Goal: Communication & Community: Answer question/provide support

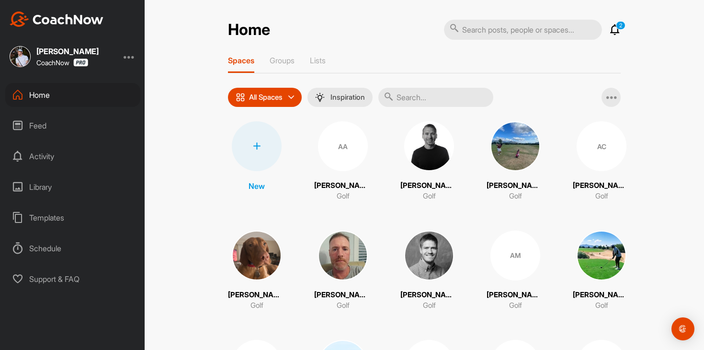
click at [619, 32] on icon at bounding box center [614, 29] width 11 height 11
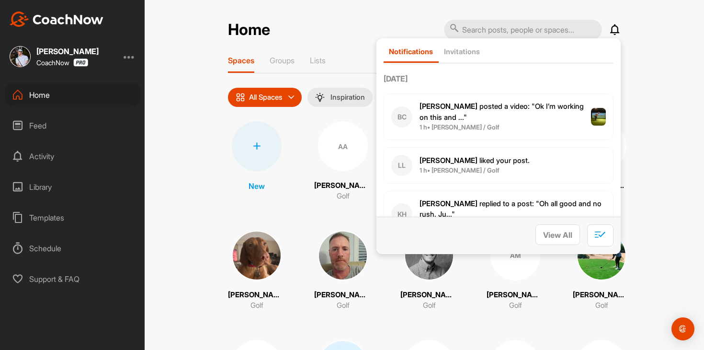
click at [619, 32] on icon at bounding box center [614, 29] width 11 height 11
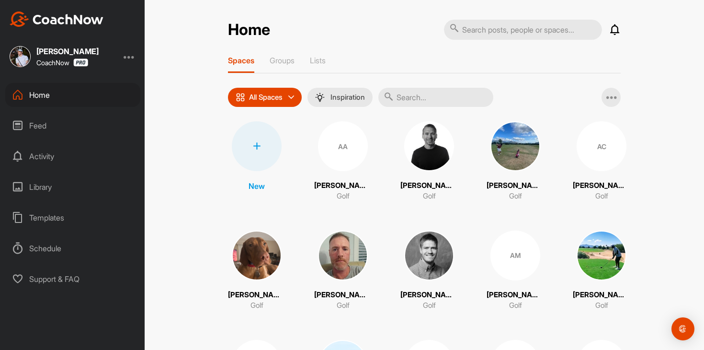
click at [427, 105] on input "text" at bounding box center [435, 97] width 115 height 19
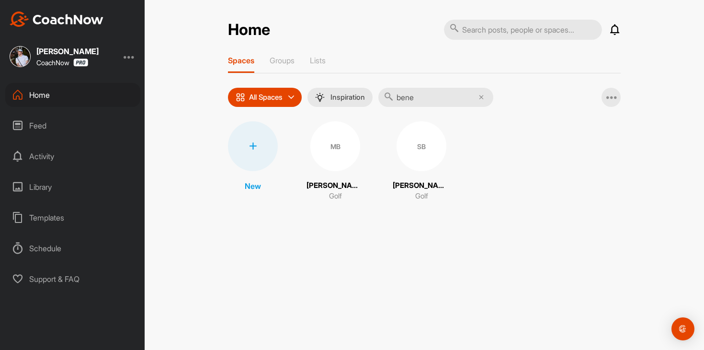
type input "bene"
click at [422, 154] on div "SB" at bounding box center [422, 146] width 50 height 50
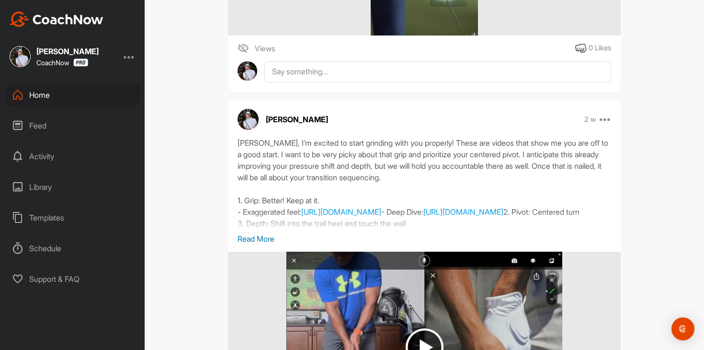
scroll to position [726, 0]
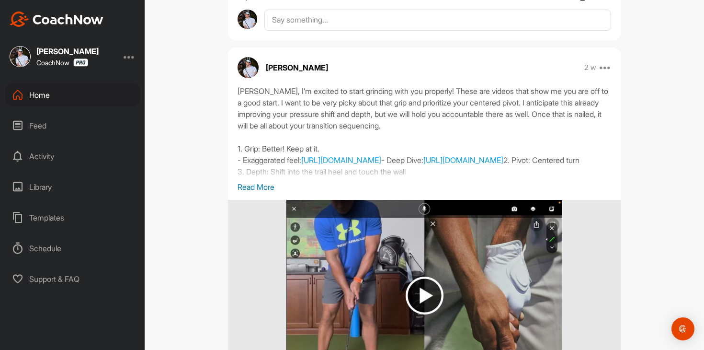
click at [256, 185] on p "Read More" at bounding box center [425, 186] width 374 height 11
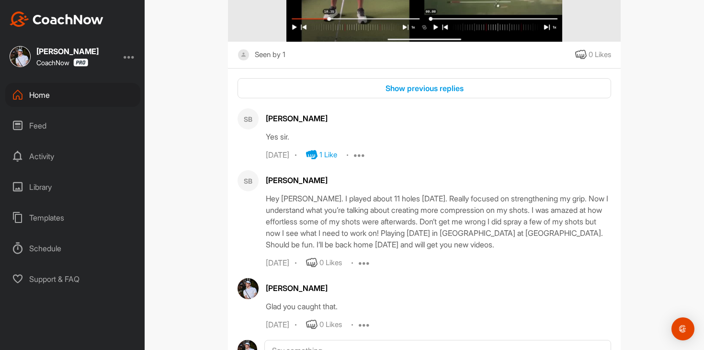
scroll to position [1934, 0]
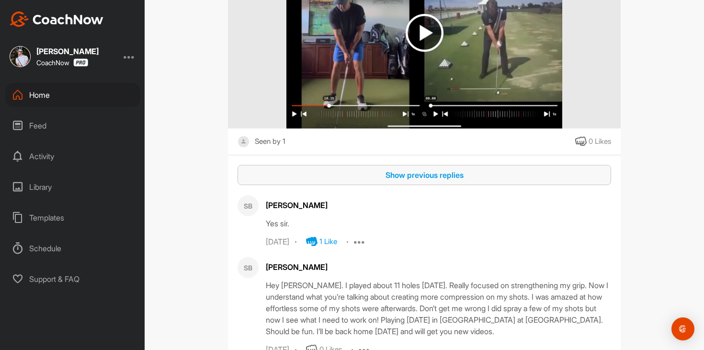
click at [401, 181] on div "Show previous replies" at bounding box center [424, 174] width 358 height 11
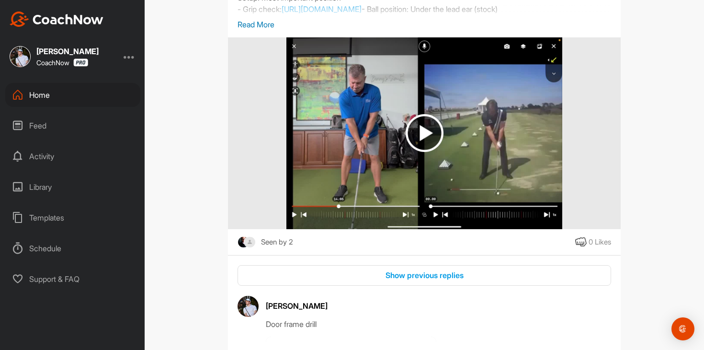
scroll to position [4436, 0]
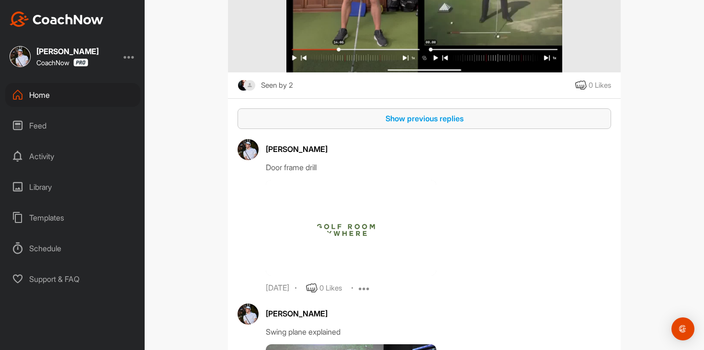
click at [427, 129] on button "Show previous replies" at bounding box center [425, 118] width 374 height 21
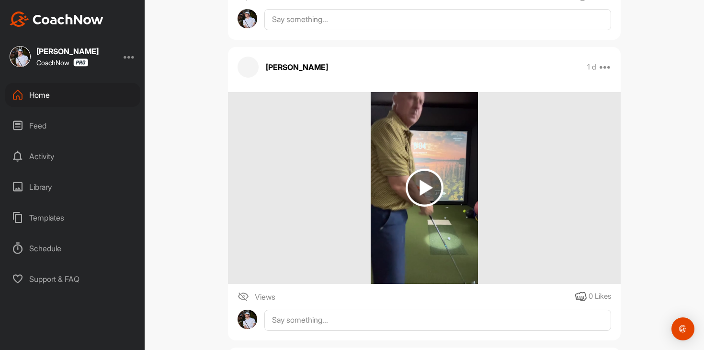
scroll to position [0, 0]
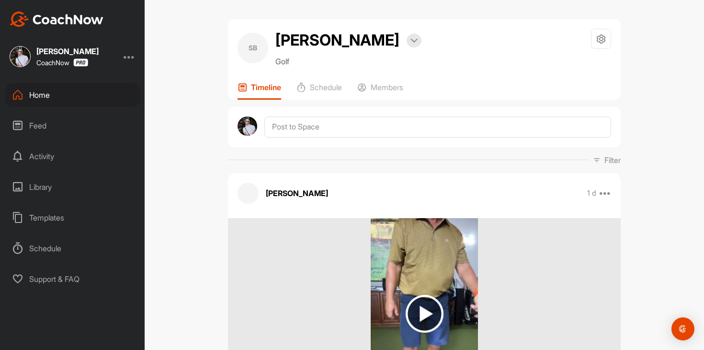
click at [45, 93] on div "Home" at bounding box center [72, 95] width 135 height 24
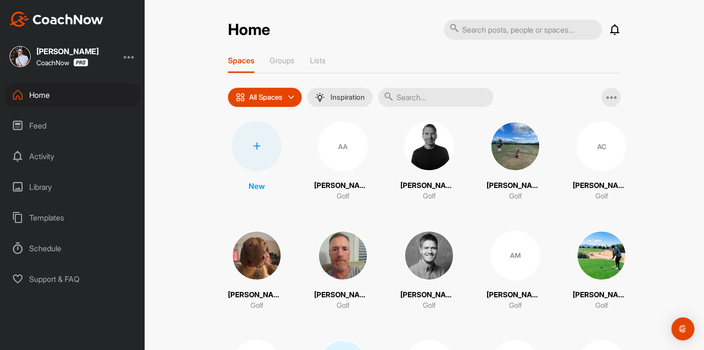
click at [64, 128] on div "Feed" at bounding box center [72, 126] width 135 height 24
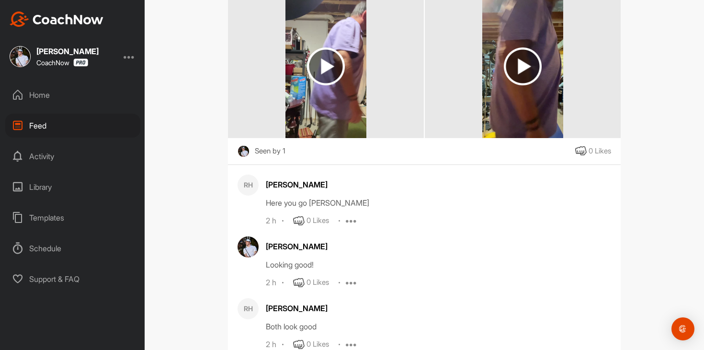
scroll to position [268, 0]
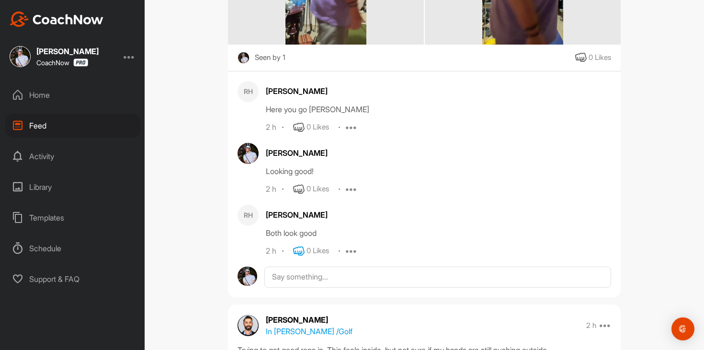
click at [301, 255] on icon at bounding box center [298, 250] width 11 height 11
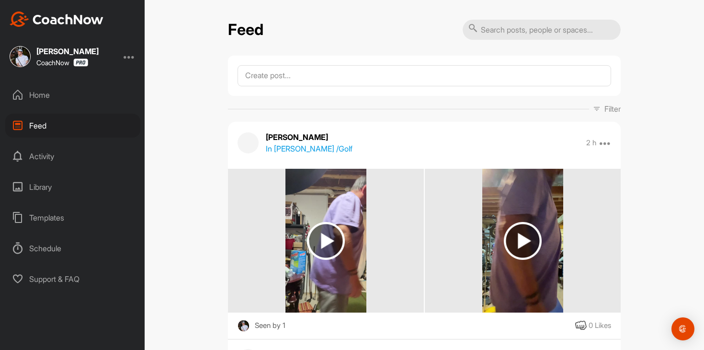
click at [64, 110] on div "Home Feed Activity Library Templates Schedule Support & FAQ" at bounding box center [72, 187] width 145 height 208
click at [66, 104] on div "Home" at bounding box center [72, 95] width 135 height 24
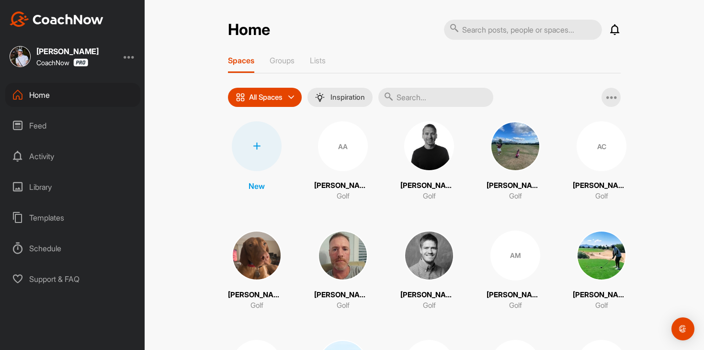
click at [68, 116] on div "Feed" at bounding box center [72, 126] width 135 height 24
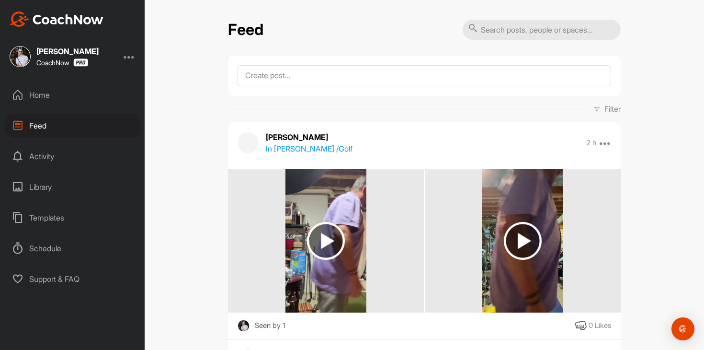
click at [68, 101] on div "Home" at bounding box center [72, 95] width 135 height 24
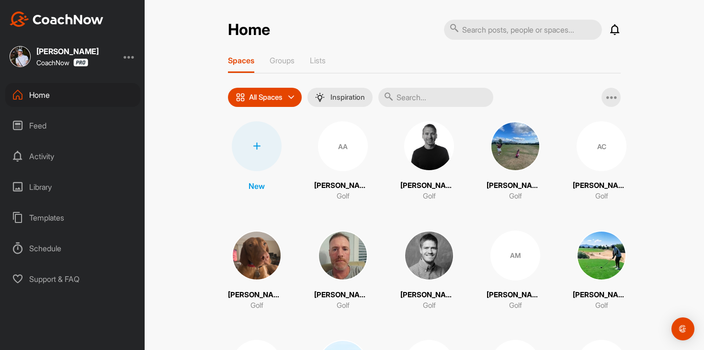
click at [82, 125] on div "Feed" at bounding box center [72, 126] width 135 height 24
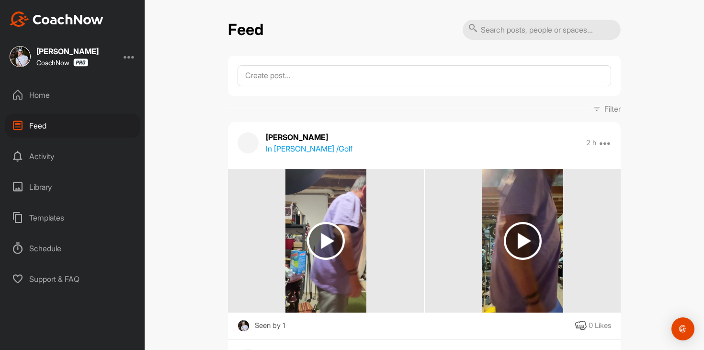
click at [97, 91] on div "Home" at bounding box center [72, 95] width 135 height 24
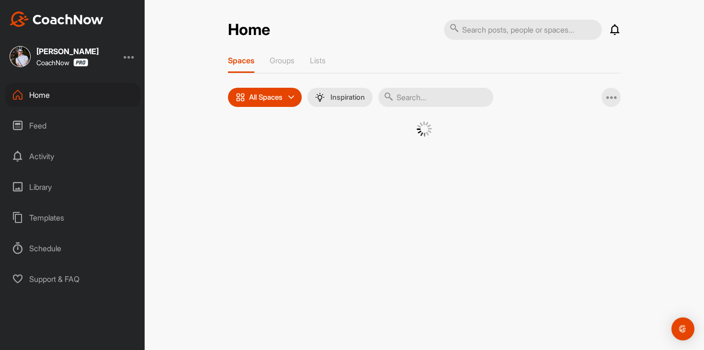
click at [97, 131] on div "Feed" at bounding box center [72, 126] width 135 height 24
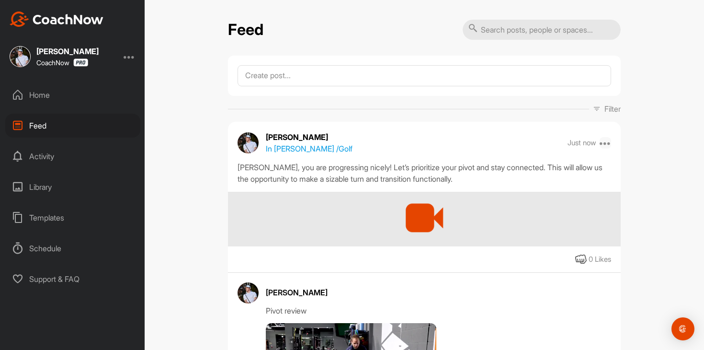
click at [605, 145] on icon at bounding box center [605, 142] width 11 height 11
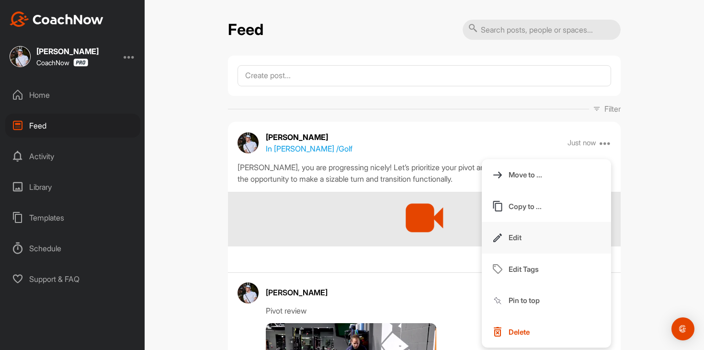
click at [529, 239] on button "Edit" at bounding box center [546, 238] width 129 height 32
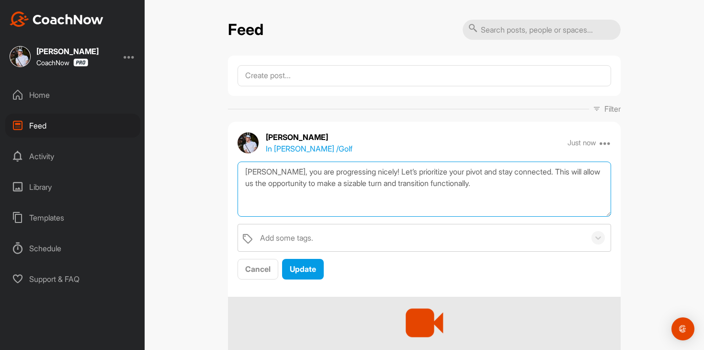
click at [534, 186] on textarea "[PERSON_NAME], you are progressing nicely! Let’s prioritize your pivot and stay…" at bounding box center [425, 188] width 374 height 55
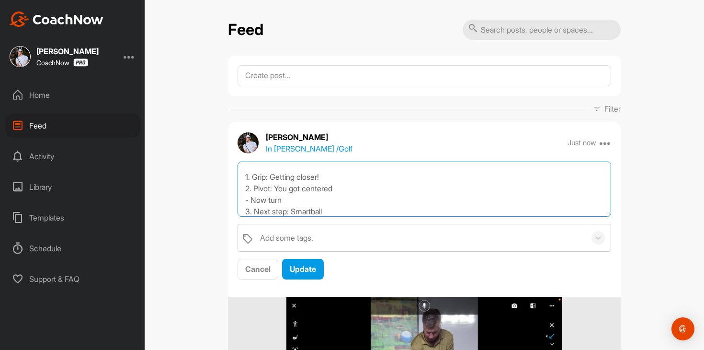
scroll to position [41, 0]
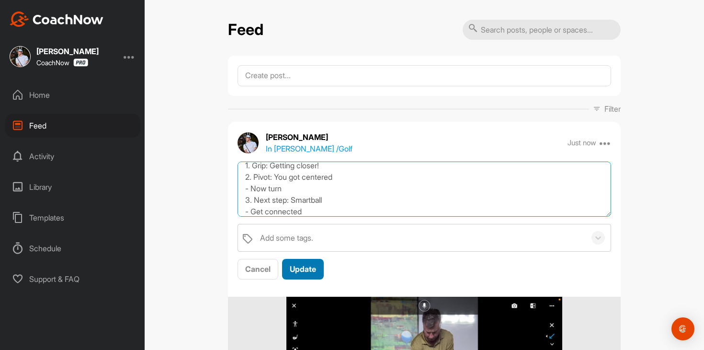
type textarea "[PERSON_NAME], you are progressing nicely! Let’s prioritize your pivot and stay…"
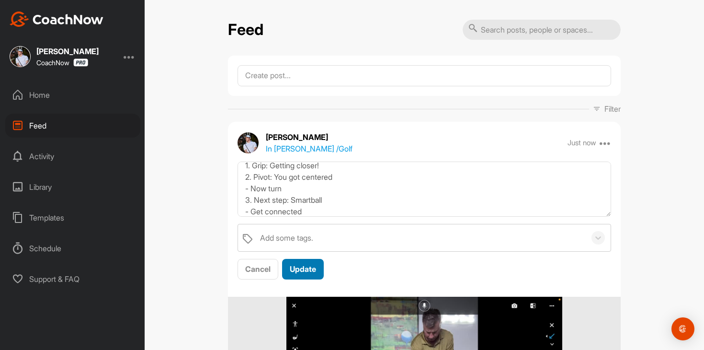
click at [312, 271] on span "Update" at bounding box center [303, 269] width 26 height 10
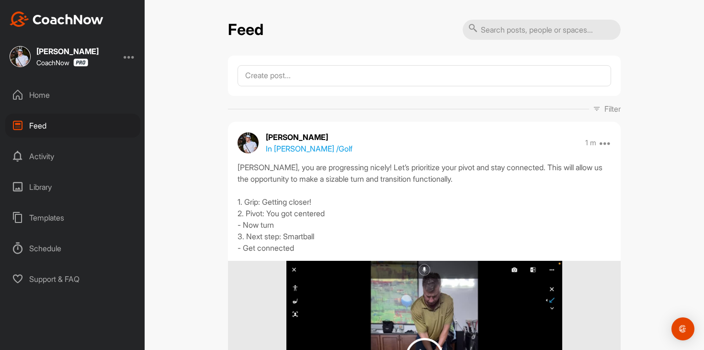
click at [76, 98] on div "Home" at bounding box center [72, 95] width 135 height 24
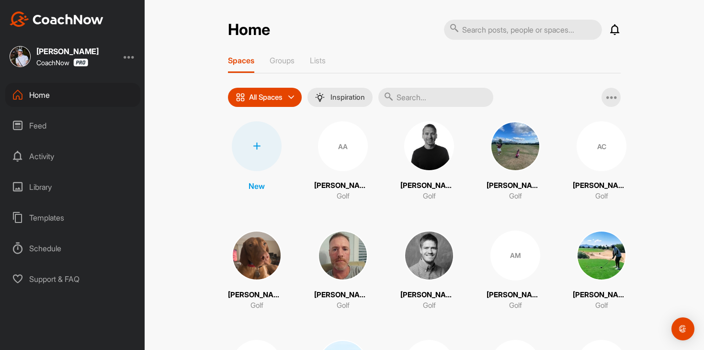
click at [83, 129] on div "Feed" at bounding box center [72, 126] width 135 height 24
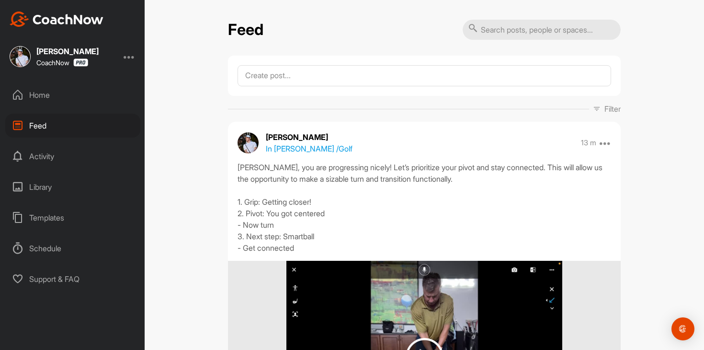
click at [48, 91] on div "Home" at bounding box center [72, 95] width 135 height 24
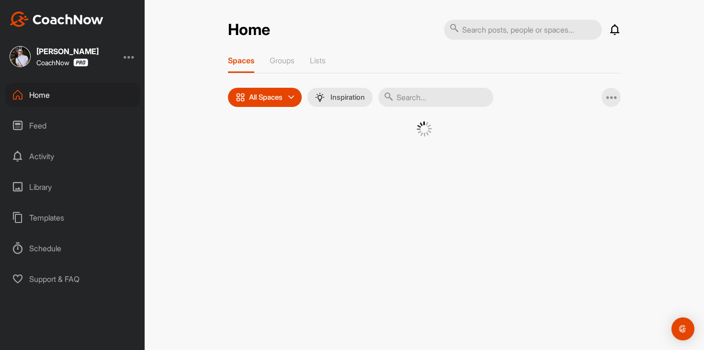
click at [59, 134] on div "Feed" at bounding box center [72, 126] width 135 height 24
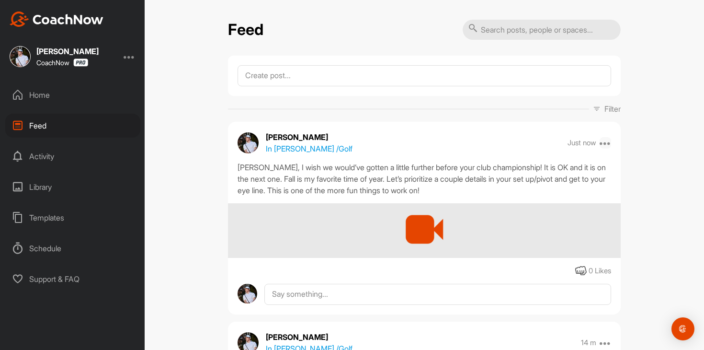
click at [604, 140] on icon at bounding box center [605, 142] width 11 height 11
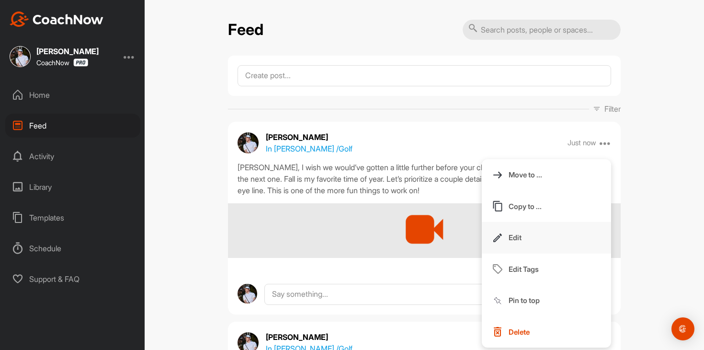
click at [548, 248] on button "Edit" at bounding box center [546, 238] width 129 height 32
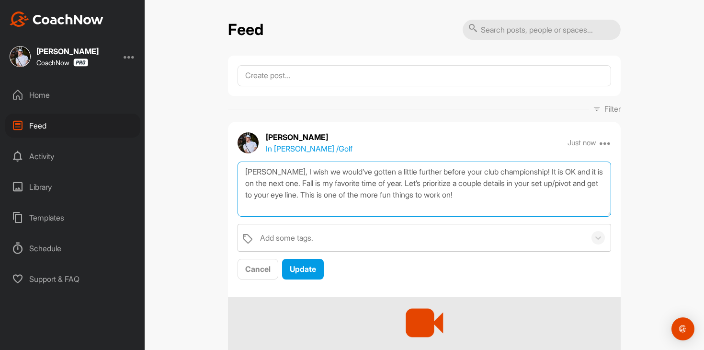
click at [545, 195] on textarea "[PERSON_NAME], I wish we would’ve gotten a little further before your club cham…" at bounding box center [425, 188] width 374 height 55
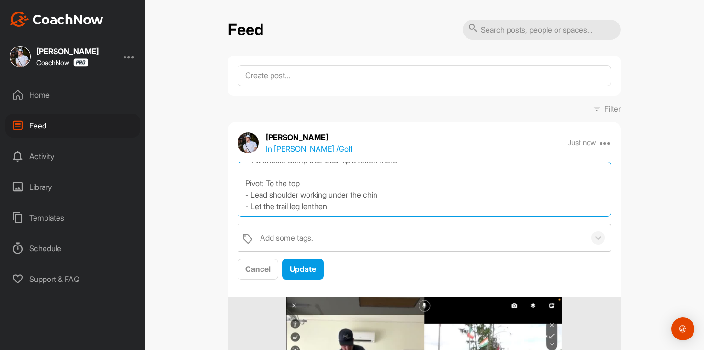
scroll to position [98, 0]
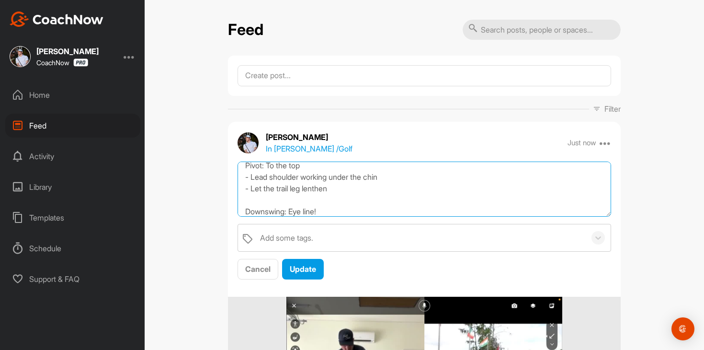
click at [335, 188] on textarea "[PERSON_NAME], I wish we would’ve gotten a little further before your club cham…" at bounding box center [425, 188] width 374 height 55
click at [318, 187] on textarea "[PERSON_NAME], I wish we would’ve gotten a little further before your club cham…" at bounding box center [425, 188] width 374 height 55
type textarea "[PERSON_NAME], I wish we would’ve gotten a little further before your club cham…"
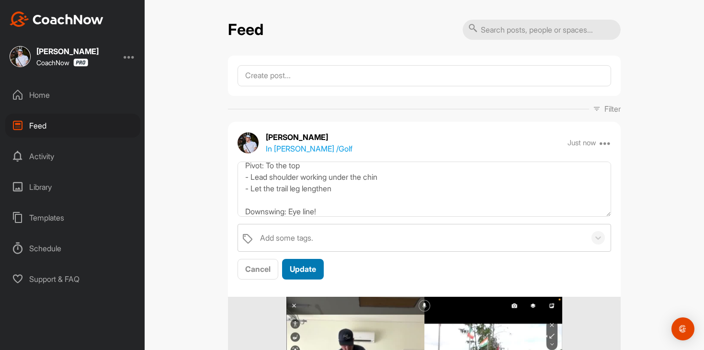
click at [312, 275] on button "Update" at bounding box center [303, 269] width 42 height 21
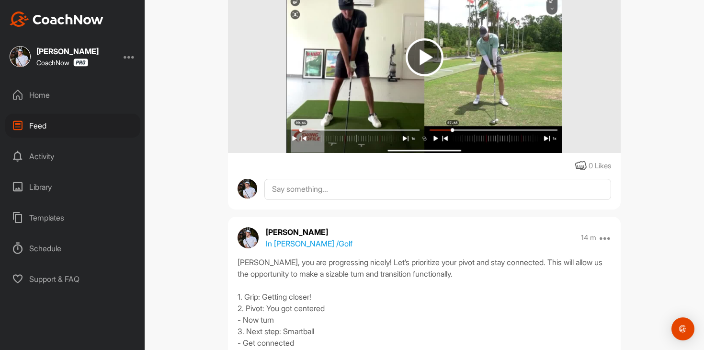
scroll to position [378, 0]
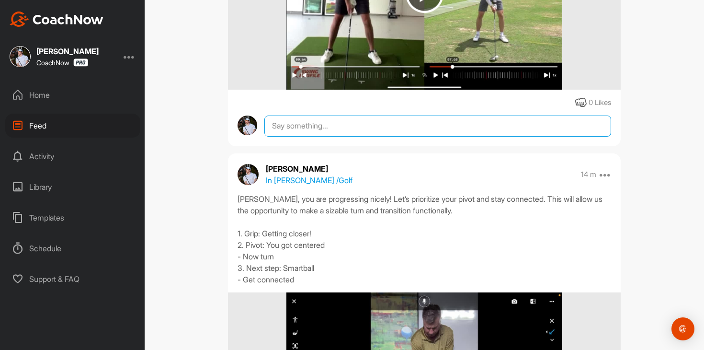
click at [355, 133] on textarea at bounding box center [437, 125] width 347 height 21
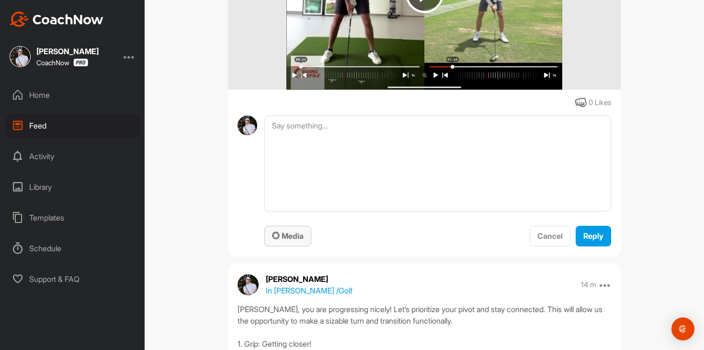
click at [287, 244] on button "Media" at bounding box center [287, 236] width 47 height 21
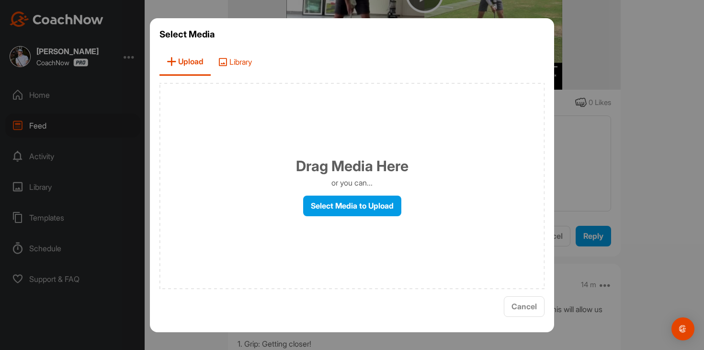
click at [240, 69] on span "Library" at bounding box center [235, 61] width 48 height 27
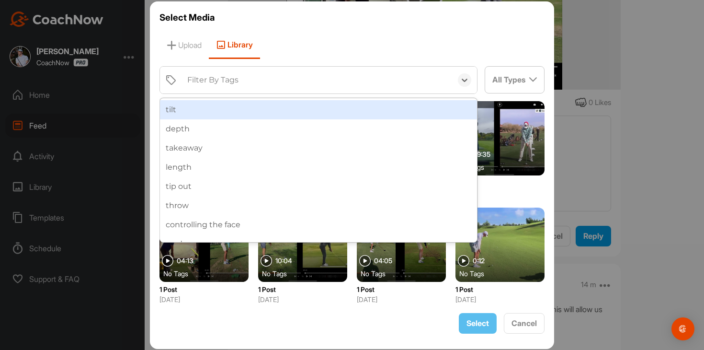
click at [252, 83] on div "Filter By Tags" at bounding box center [318, 80] width 270 height 27
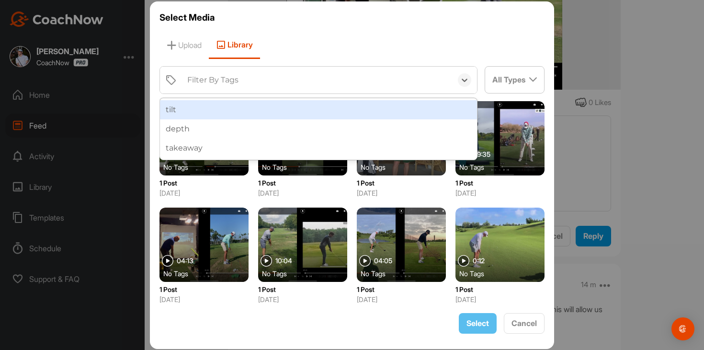
click at [252, 83] on div "Filter By Tags" at bounding box center [318, 80] width 270 height 27
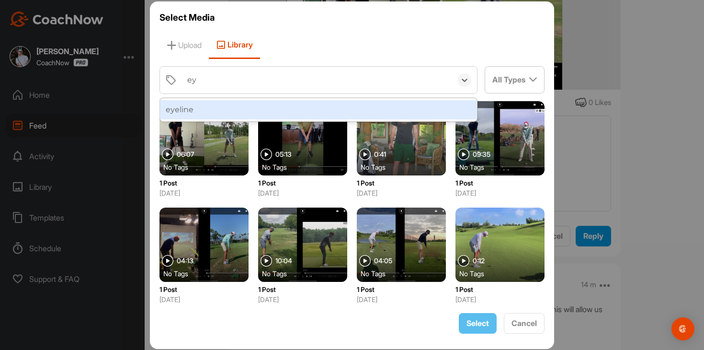
type input "eye"
click at [247, 113] on div "eyeline" at bounding box center [318, 109] width 317 height 19
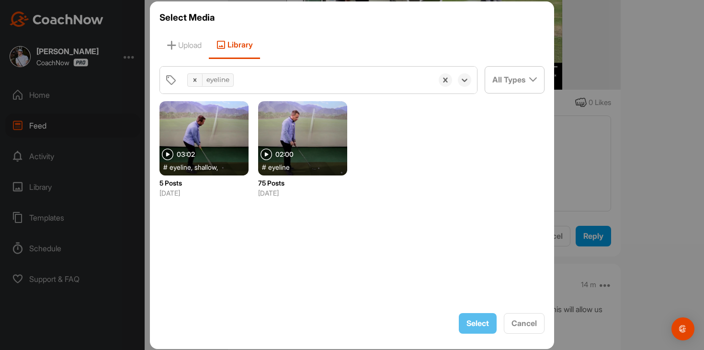
click at [331, 129] on div at bounding box center [302, 138] width 89 height 74
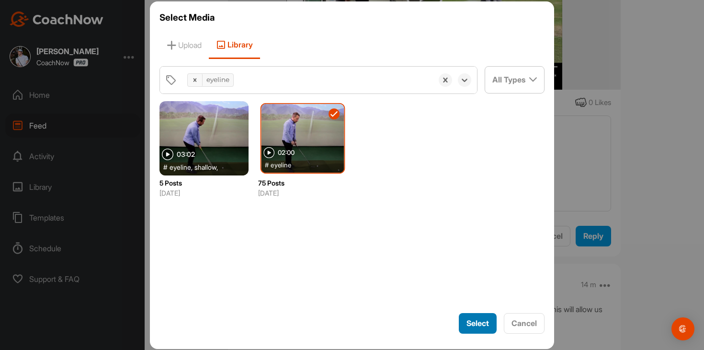
click at [468, 321] on span "Select" at bounding box center [478, 323] width 23 height 10
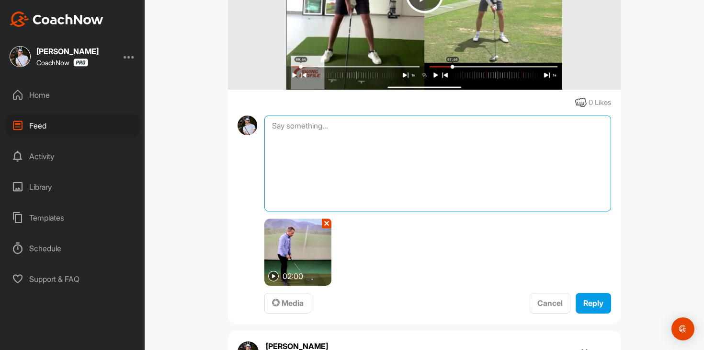
click at [469, 189] on textarea at bounding box center [437, 163] width 347 height 96
type textarea "Eye line introduction"
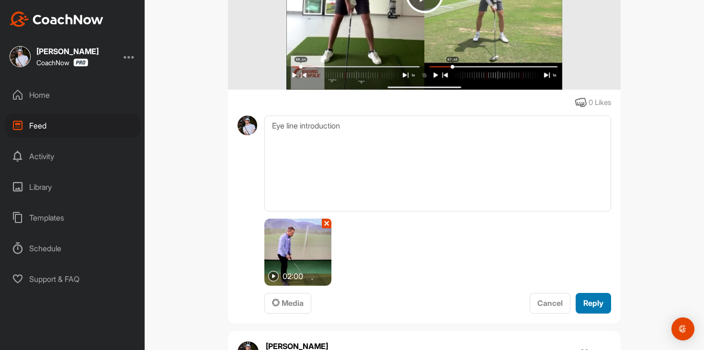
click at [594, 306] on span "Reply" at bounding box center [593, 303] width 20 height 10
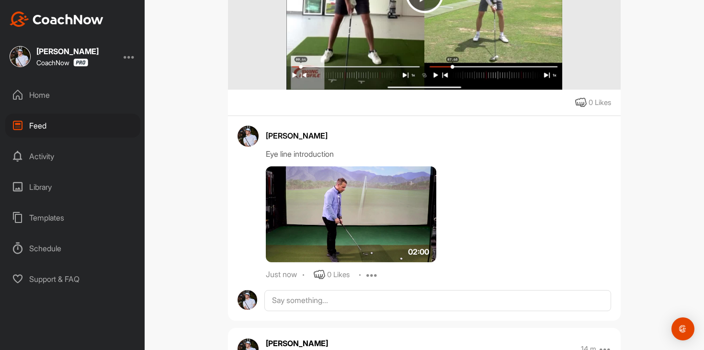
click at [81, 99] on div "Home" at bounding box center [72, 95] width 135 height 24
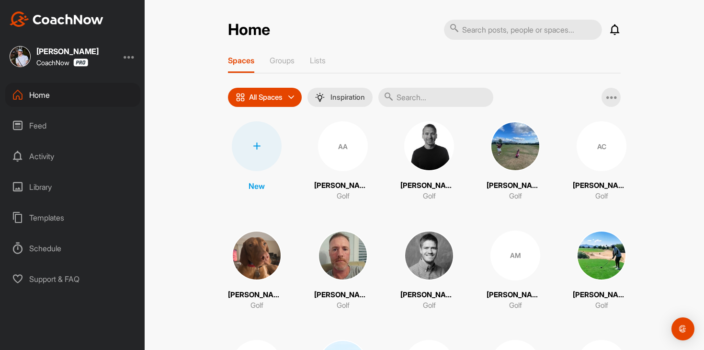
click at [418, 89] on input "text" at bounding box center [435, 97] width 115 height 19
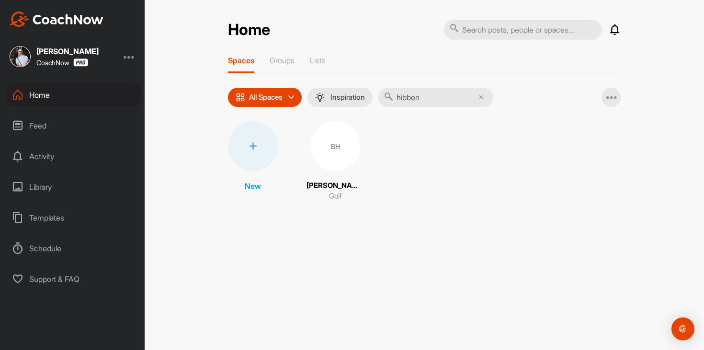
type input "hibben"
click at [331, 159] on div "BH" at bounding box center [335, 146] width 50 height 50
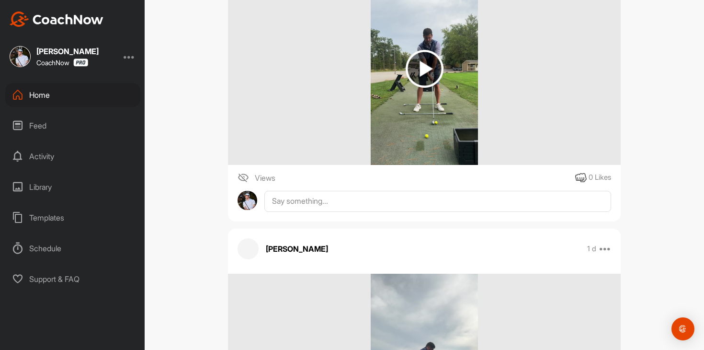
scroll to position [653, 0]
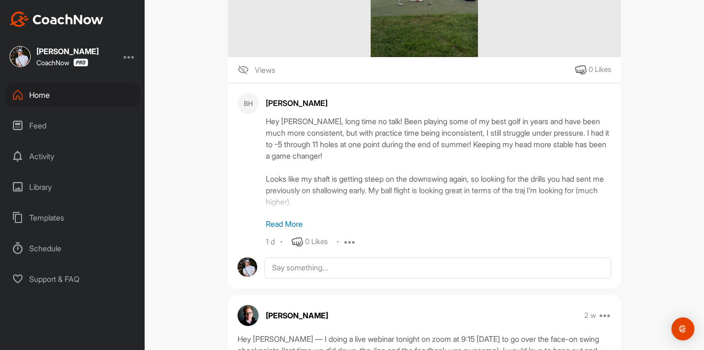
click at [293, 224] on p "Read More" at bounding box center [438, 223] width 345 height 11
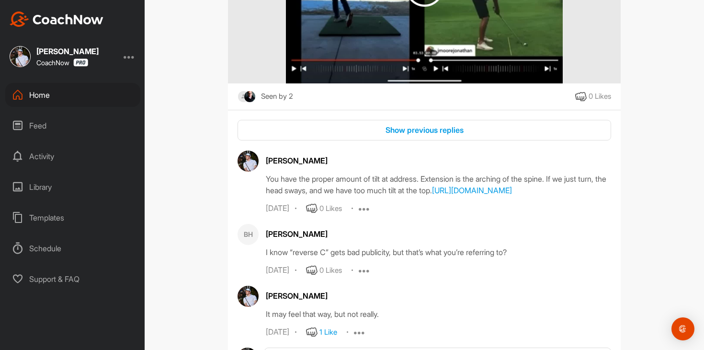
scroll to position [3860, 0]
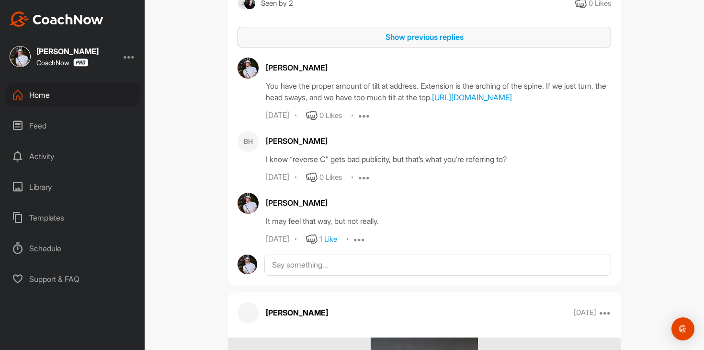
click at [407, 43] on div "Show previous replies" at bounding box center [424, 36] width 358 height 11
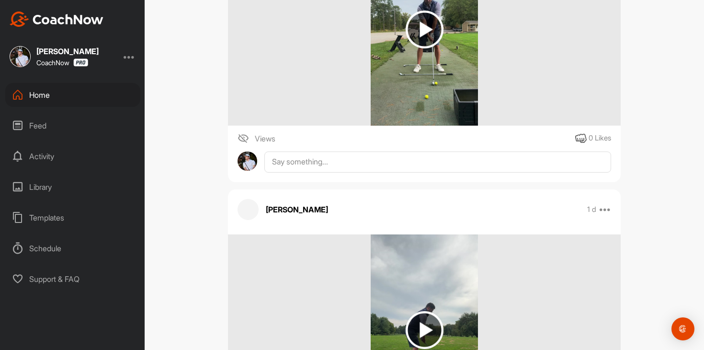
scroll to position [0, 0]
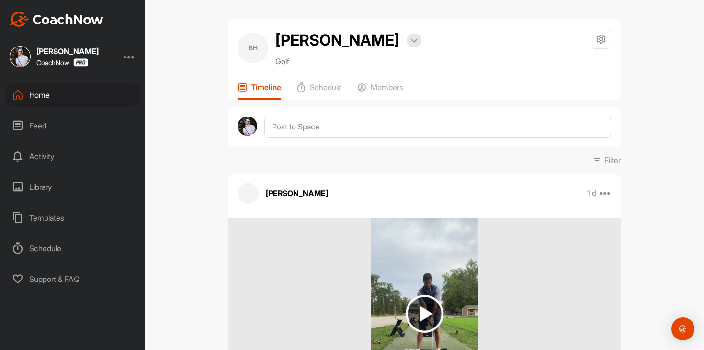
click at [55, 128] on div "Feed" at bounding box center [72, 126] width 135 height 24
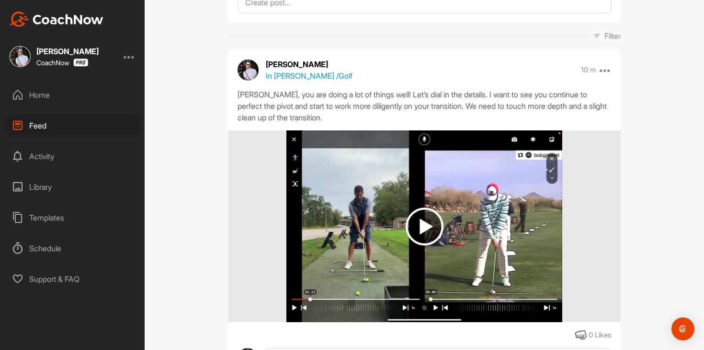
scroll to position [48, 0]
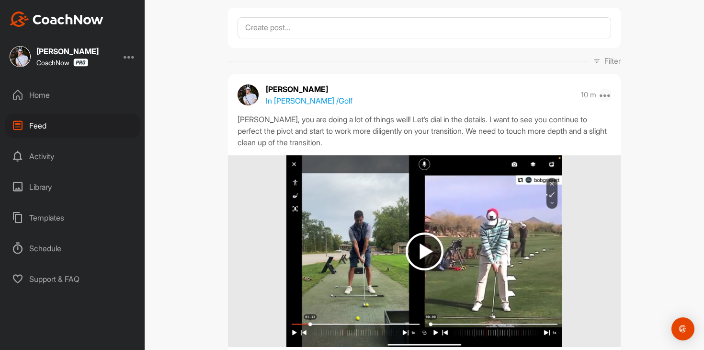
click at [607, 95] on icon at bounding box center [605, 94] width 11 height 11
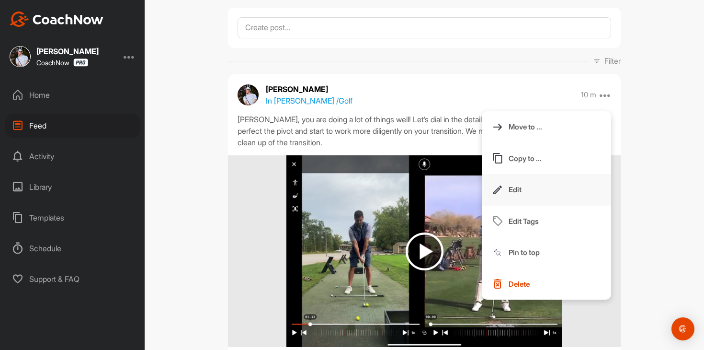
click at [545, 192] on button "Edit" at bounding box center [546, 190] width 129 height 32
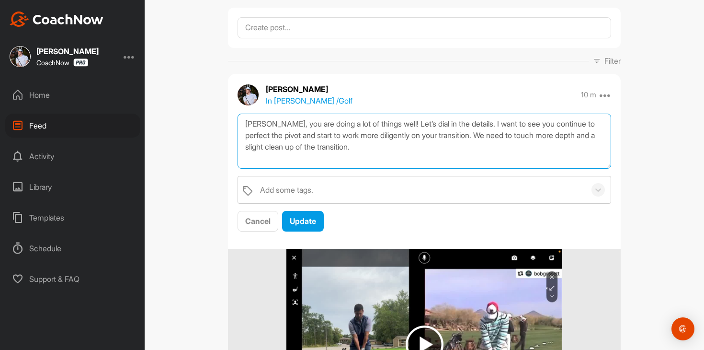
click at [549, 145] on textarea "[PERSON_NAME], you are doing a lot of things well! Let’s dial in the details. I…" at bounding box center [425, 141] width 374 height 55
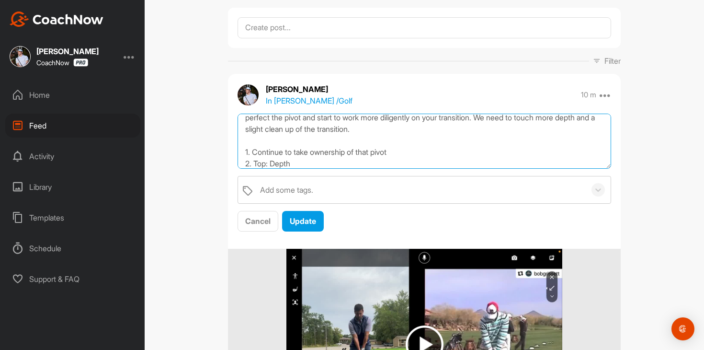
scroll to position [29, 0]
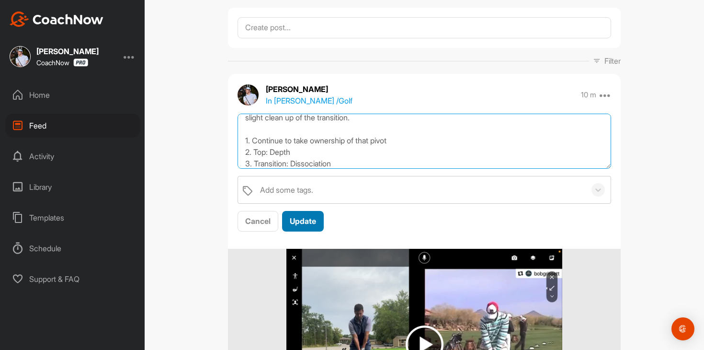
type textarea "[PERSON_NAME], you are doing a lot of things well! Let’s dial in the details. I…"
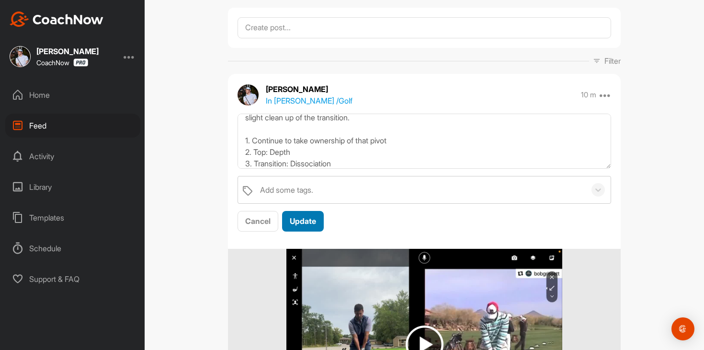
click at [324, 222] on button "Update" at bounding box center [303, 221] width 42 height 21
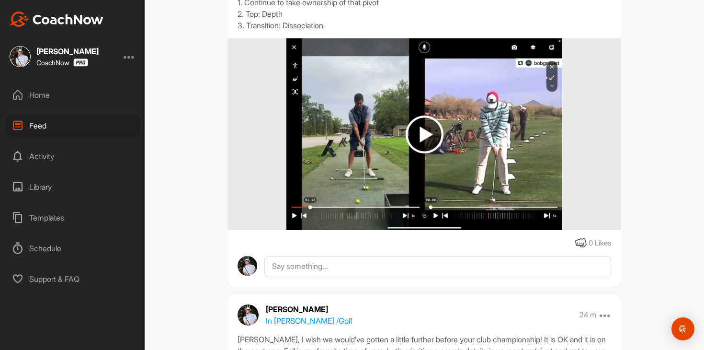
scroll to position [346, 0]
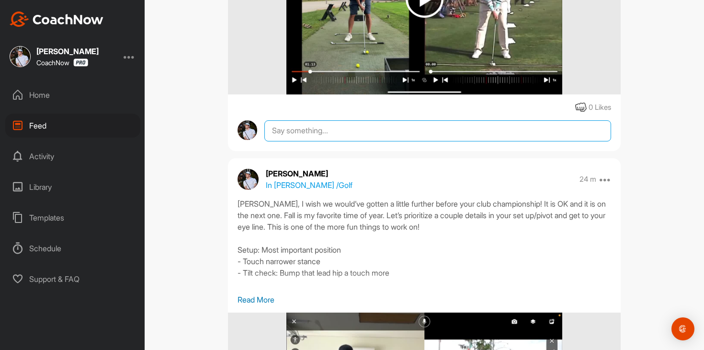
click at [355, 126] on textarea at bounding box center [437, 130] width 347 height 21
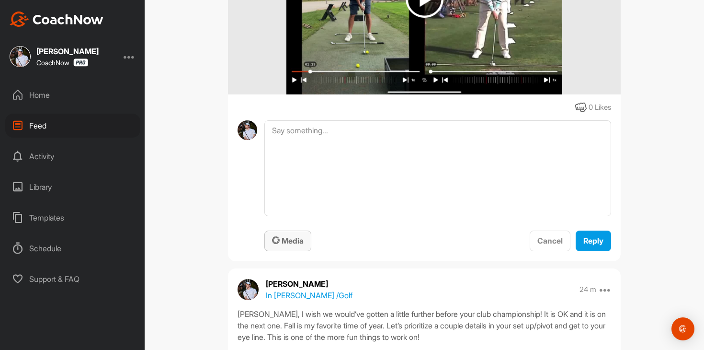
click at [278, 240] on icon "button" at bounding box center [276, 240] width 8 height 8
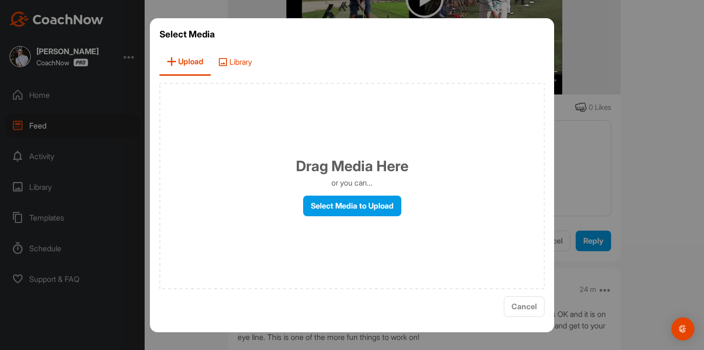
click at [237, 55] on span "Library" at bounding box center [235, 61] width 48 height 27
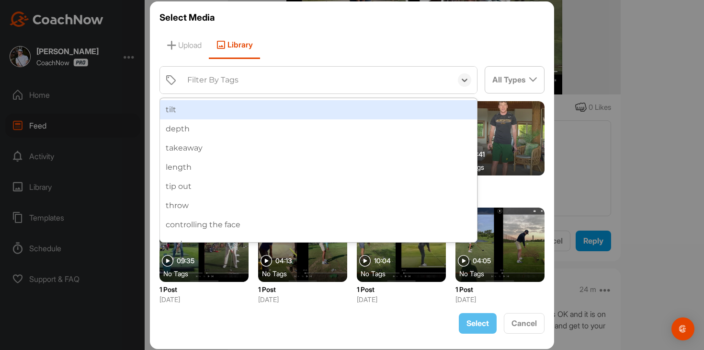
click at [253, 80] on div "Filter By Tags" at bounding box center [318, 80] width 270 height 27
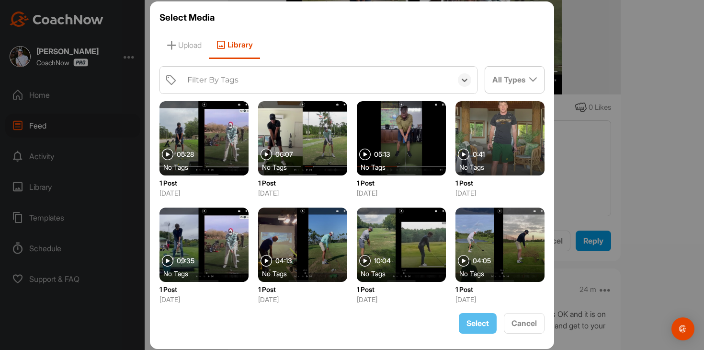
click at [253, 80] on div "Filter By Tags" at bounding box center [318, 80] width 270 height 27
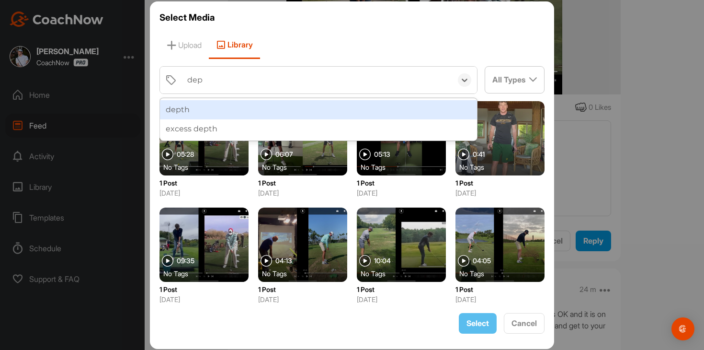
type input "dept"
click at [245, 104] on div "depth" at bounding box center [318, 109] width 317 height 19
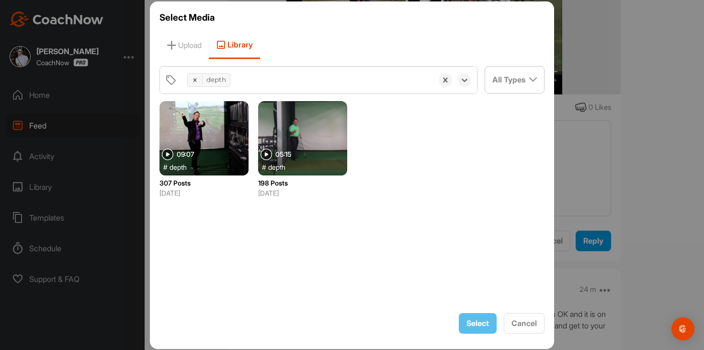
click at [228, 139] on div at bounding box center [204, 138] width 89 height 74
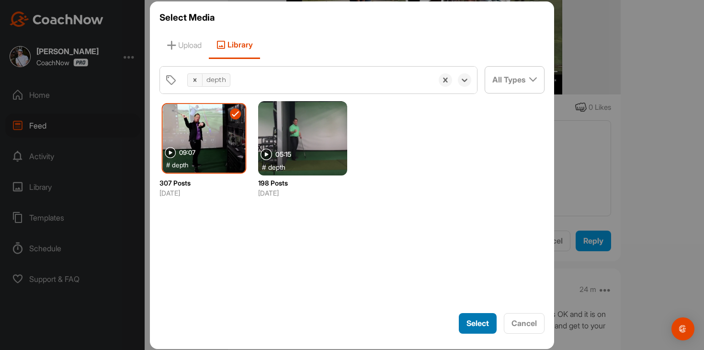
click at [470, 318] on span "Select" at bounding box center [478, 323] width 23 height 10
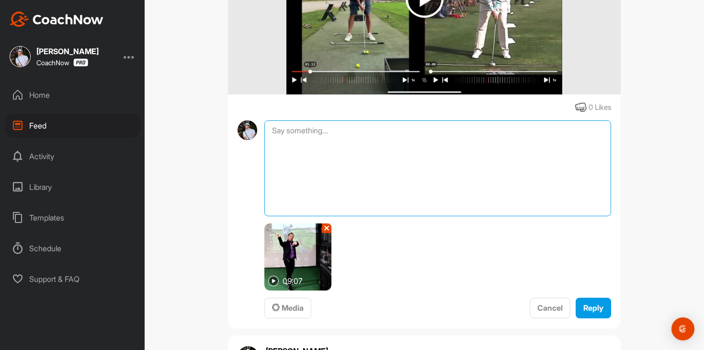
click at [470, 200] on textarea at bounding box center [437, 168] width 347 height 96
type textarea "Depth review"
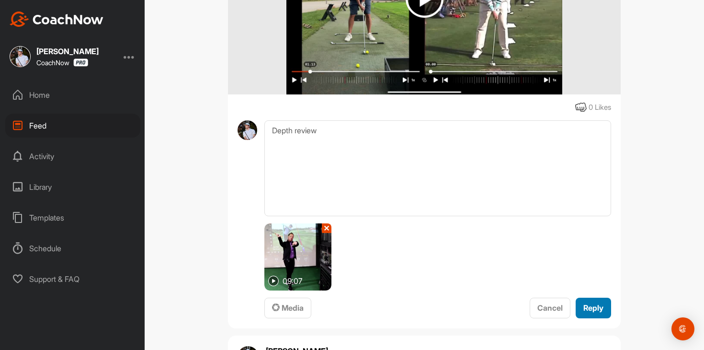
click at [599, 315] on button "Reply" at bounding box center [593, 307] width 35 height 21
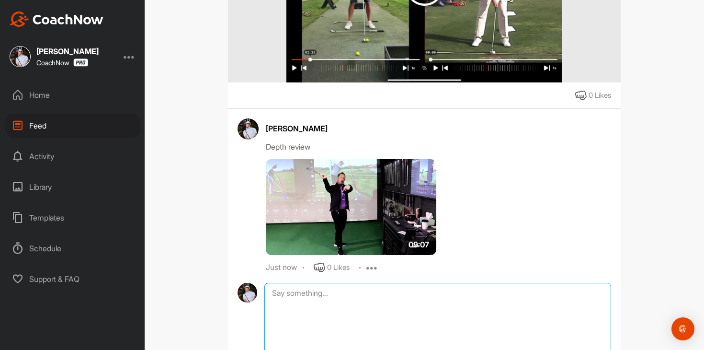
click at [379, 283] on textarea at bounding box center [437, 331] width 347 height 96
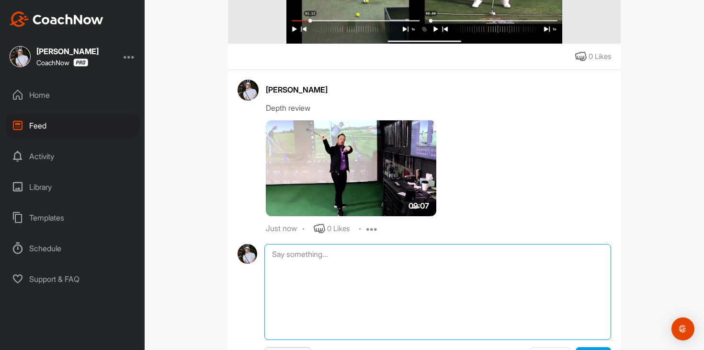
scroll to position [417, 0]
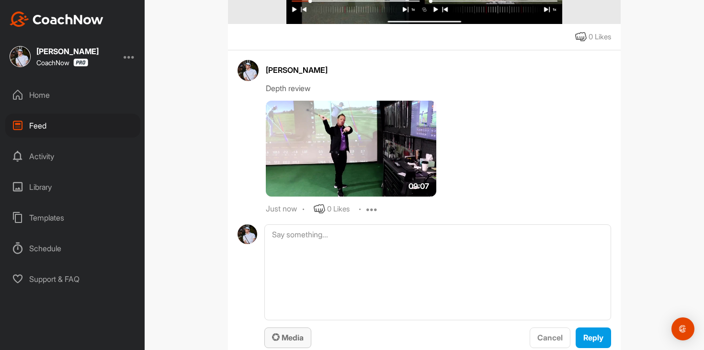
click at [280, 332] on span "Media" at bounding box center [288, 337] width 32 height 10
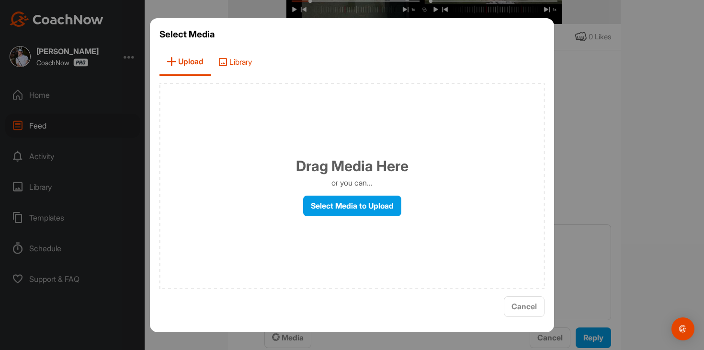
click at [251, 58] on span "Library" at bounding box center [235, 61] width 48 height 27
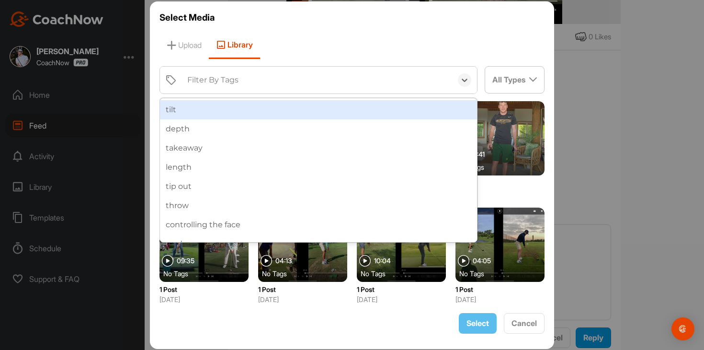
click at [263, 80] on div "Filter By Tags" at bounding box center [318, 80] width 270 height 27
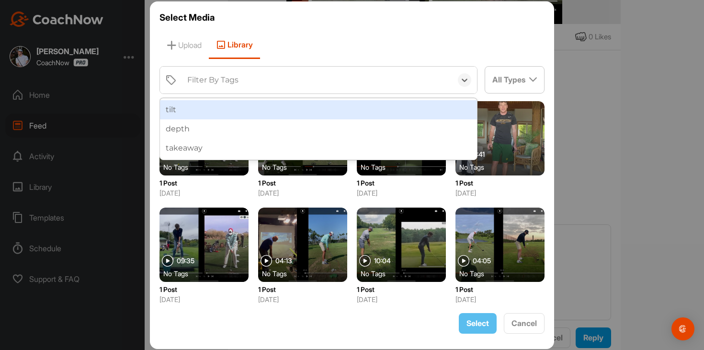
click at [263, 80] on div "Filter By Tags" at bounding box center [318, 80] width 270 height 27
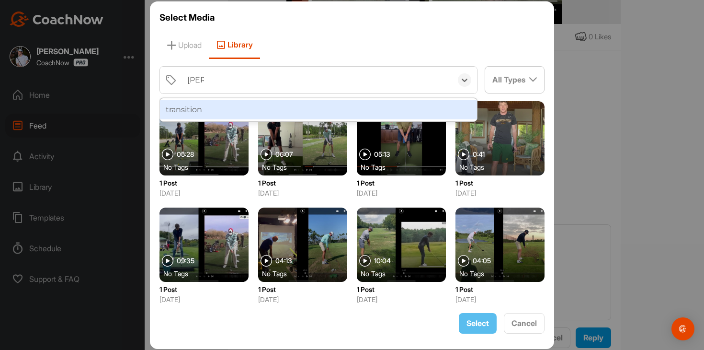
type input "trans"
click at [253, 109] on div "transition" at bounding box center [318, 109] width 317 height 19
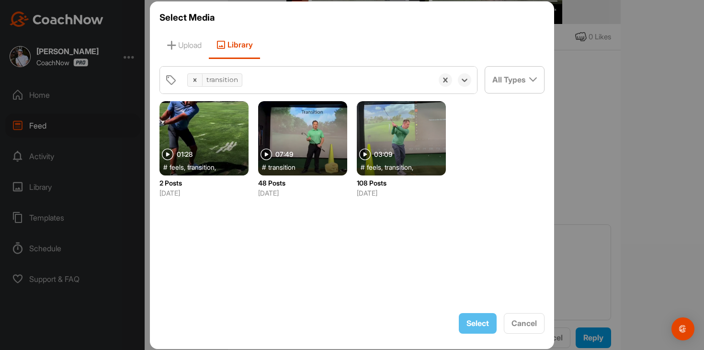
click at [323, 123] on div at bounding box center [302, 138] width 89 height 74
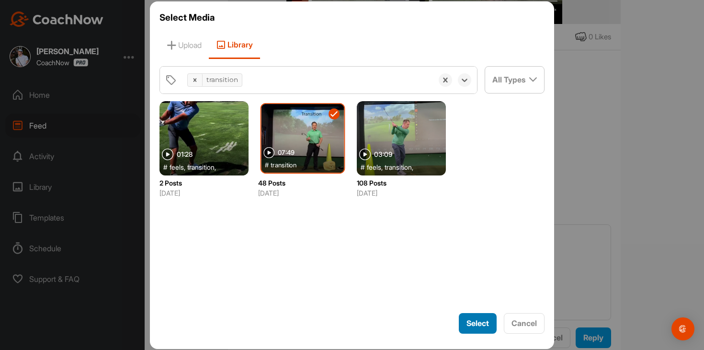
click at [468, 318] on span "Select" at bounding box center [478, 323] width 23 height 10
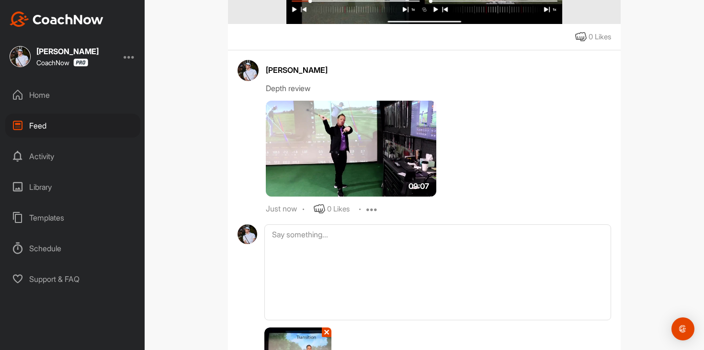
click at [472, 217] on div "[PERSON_NAME] Depth review 09:07 Just now 0 Likes Edit Delete 07:49 ✕ Media Can…" at bounding box center [424, 236] width 393 height 373
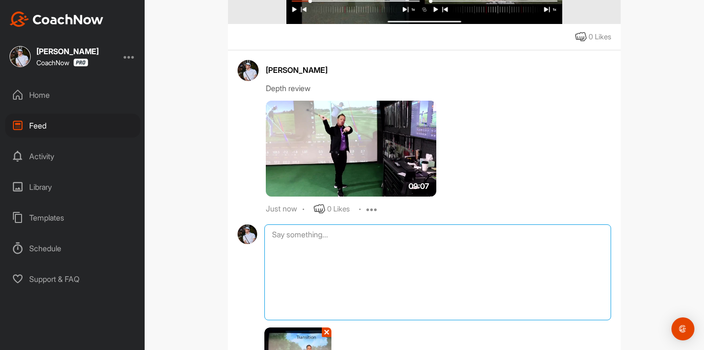
click at [472, 236] on textarea at bounding box center [437, 272] width 347 height 96
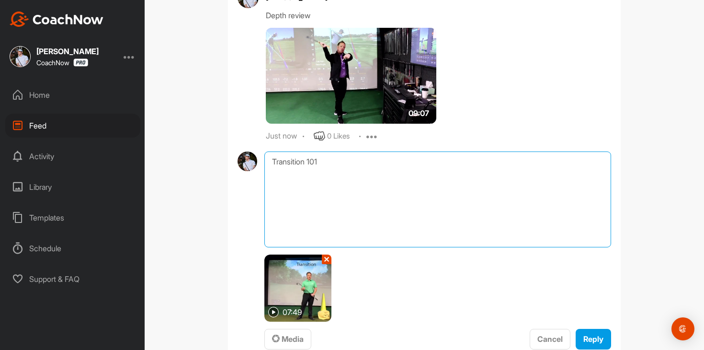
scroll to position [524, 0]
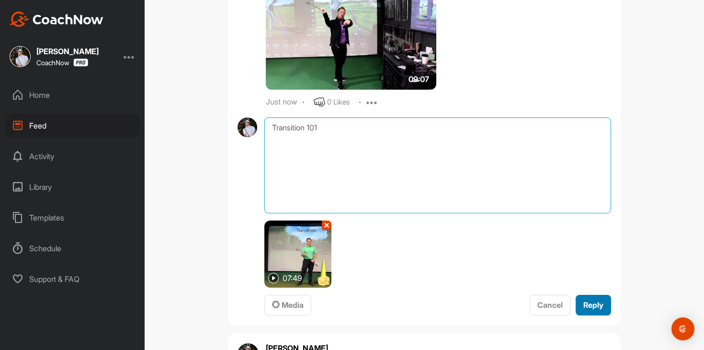
type textarea "Transition 101"
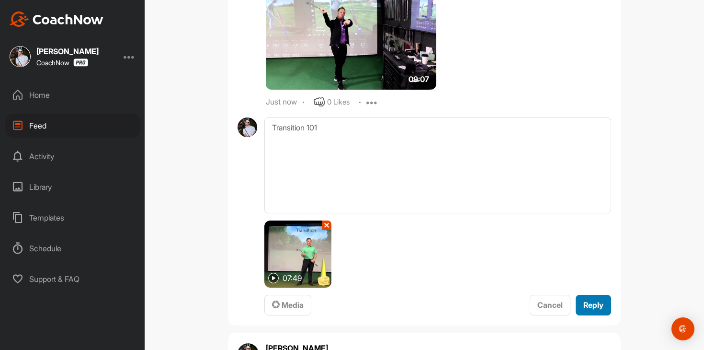
click at [595, 304] on span "Reply" at bounding box center [593, 305] width 20 height 10
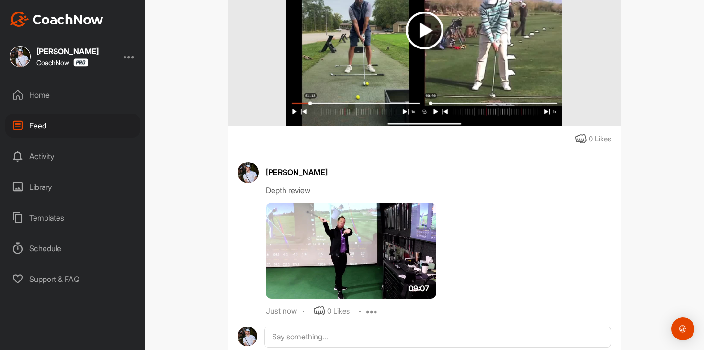
scroll to position [0, 0]
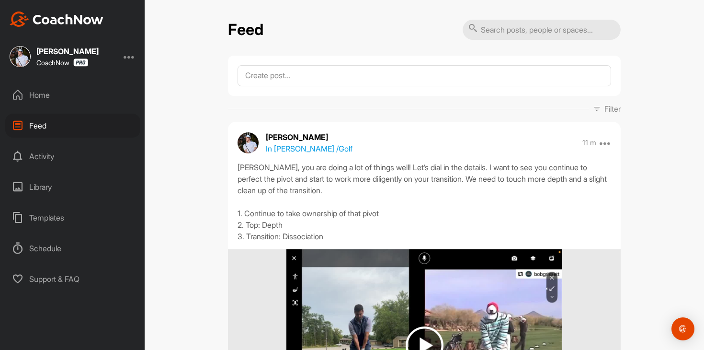
click at [107, 87] on div "Home" at bounding box center [72, 95] width 135 height 24
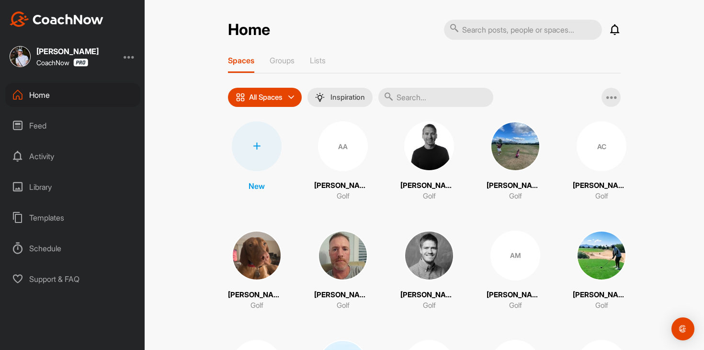
click at [443, 102] on input "text" at bounding box center [435, 97] width 115 height 19
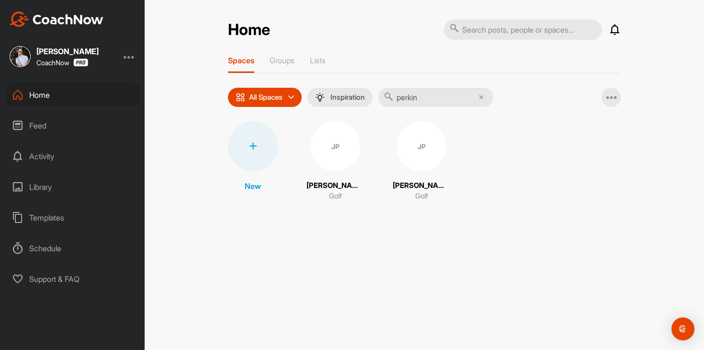
type input "perkin"
click at [409, 163] on div "JP" at bounding box center [422, 146] width 50 height 50
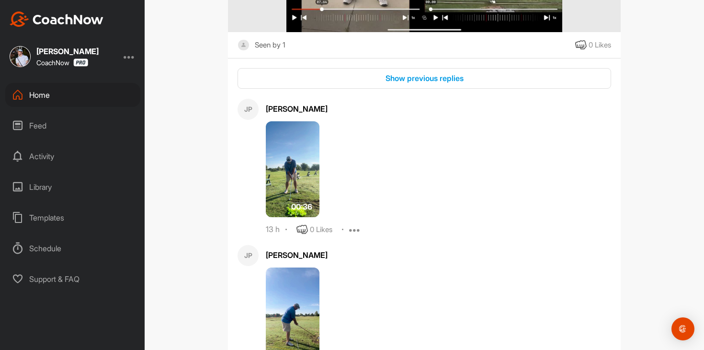
scroll to position [425, 0]
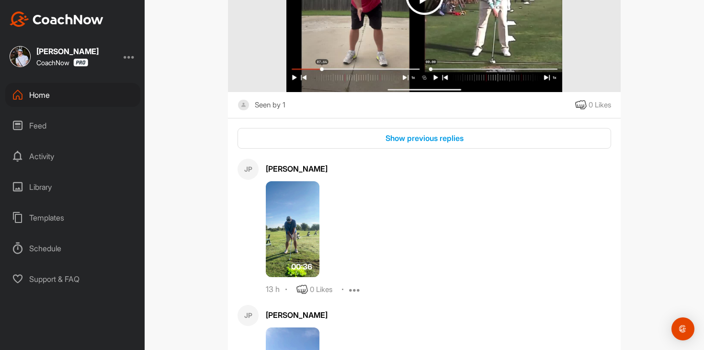
click at [433, 147] on button "Show previous replies" at bounding box center [425, 138] width 374 height 21
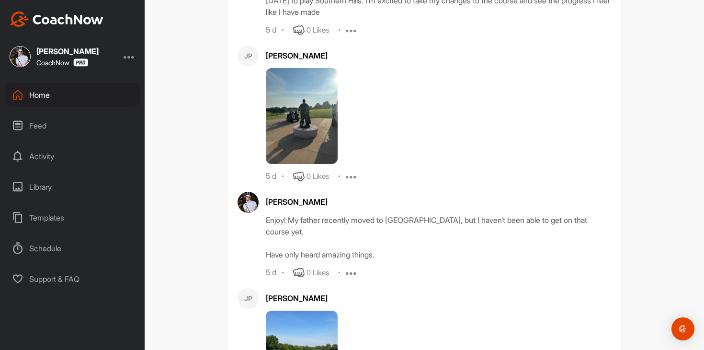
scroll to position [764, 0]
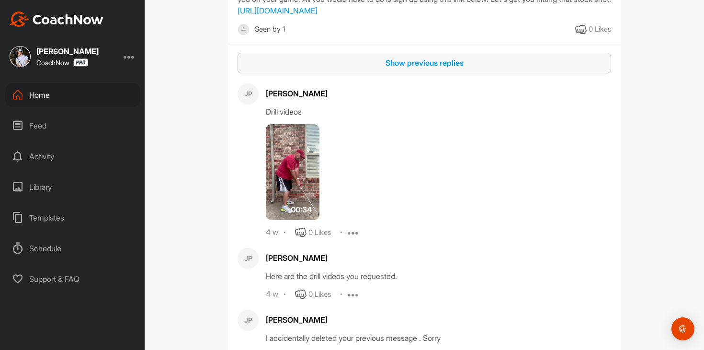
click at [445, 67] on div "Show previous replies" at bounding box center [424, 62] width 358 height 11
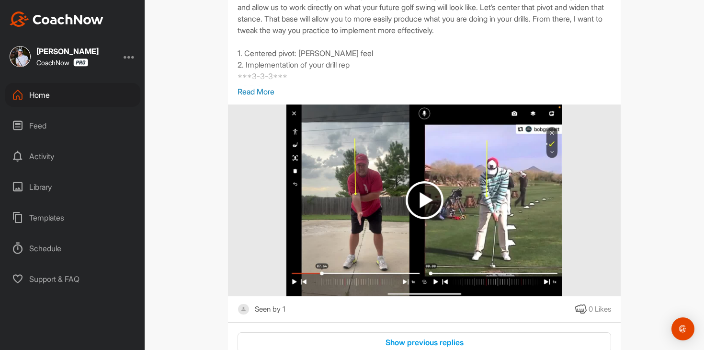
scroll to position [0, 0]
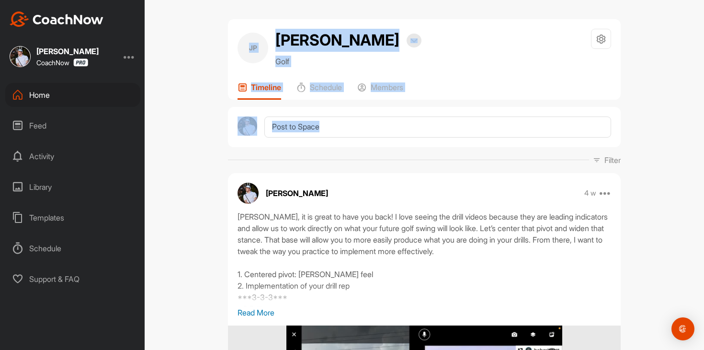
drag, startPoint x: 208, startPoint y: 15, endPoint x: 407, endPoint y: 161, distance: 247.1
click at [407, 161] on div "JP [PERSON_NAME] Bookings Golf Space Settings Your Notifications Leave Space Ti…" at bounding box center [424, 175] width 559 height 350
click at [178, 75] on div "JP [PERSON_NAME] Bookings Golf Space Settings Your Notifications Leave Space Ti…" at bounding box center [424, 175] width 559 height 350
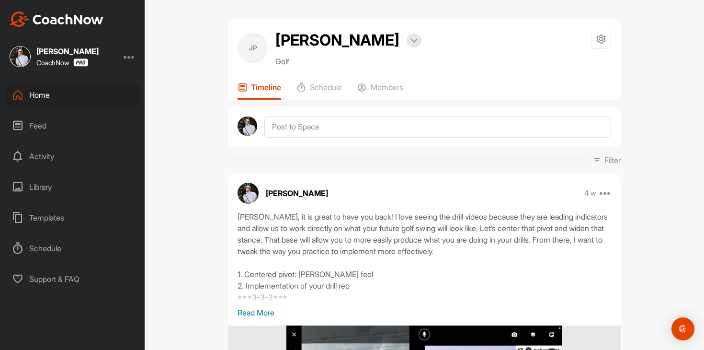
click at [178, 75] on div "JP [PERSON_NAME] Bookings Golf Space Settings Your Notifications Leave Space Ti…" at bounding box center [424, 175] width 559 height 350
click at [112, 120] on div "Feed" at bounding box center [72, 126] width 135 height 24
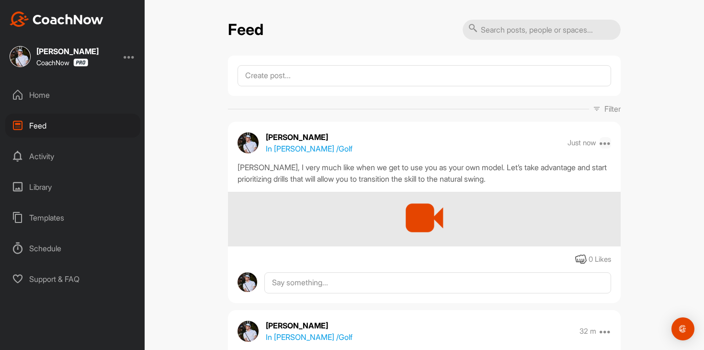
click at [606, 137] on icon at bounding box center [605, 142] width 11 height 11
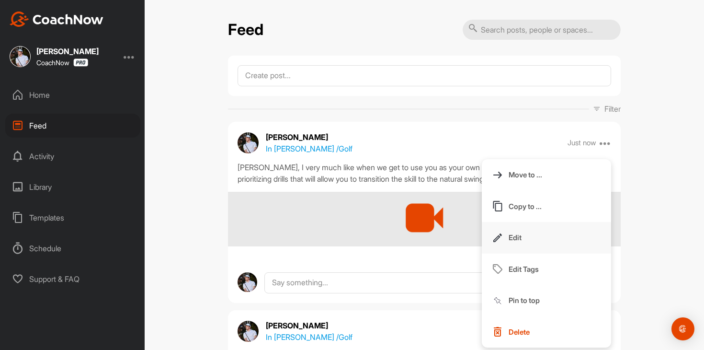
drag, startPoint x: 557, startPoint y: 219, endPoint x: 554, endPoint y: 242, distance: 23.2
click at [554, 242] on div "Move to ... Copy to ... Edit Edit Tags Pin to top Delete" at bounding box center [546, 253] width 129 height 188
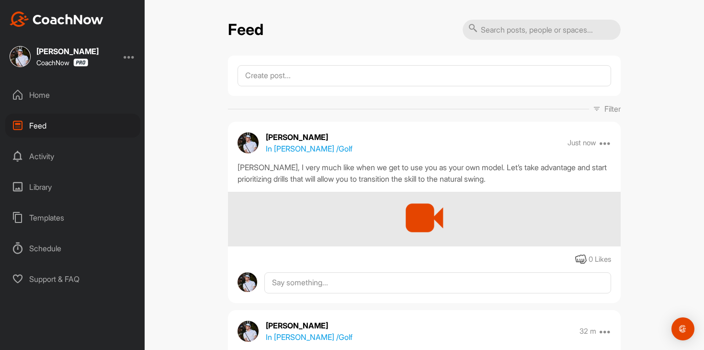
click at [554, 242] on div at bounding box center [424, 219] width 393 height 55
click at [608, 145] on icon at bounding box center [605, 142] width 11 height 11
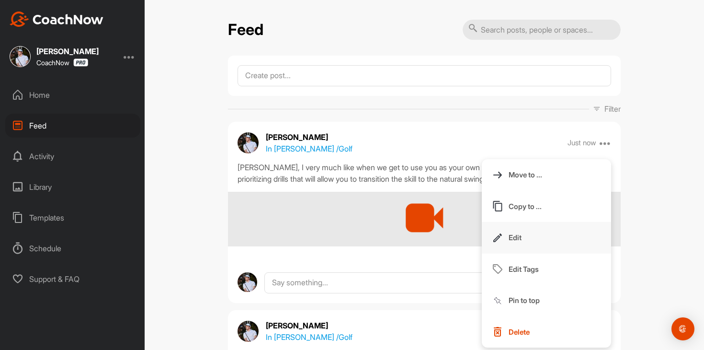
click at [549, 234] on button "Edit" at bounding box center [546, 238] width 129 height 32
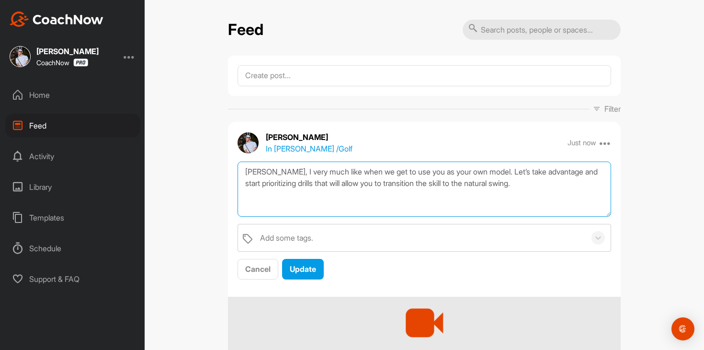
click at [538, 186] on textarea "[PERSON_NAME], I very much like when we get to use you as your own model. Let’s…" at bounding box center [425, 188] width 374 height 55
click at [564, 188] on textarea "[PERSON_NAME], I very much like when we get to use you as your own model. Let’s…" at bounding box center [425, 188] width 374 height 55
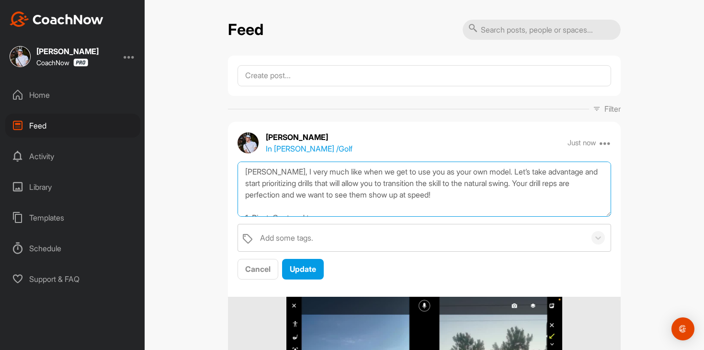
scroll to position [11, 0]
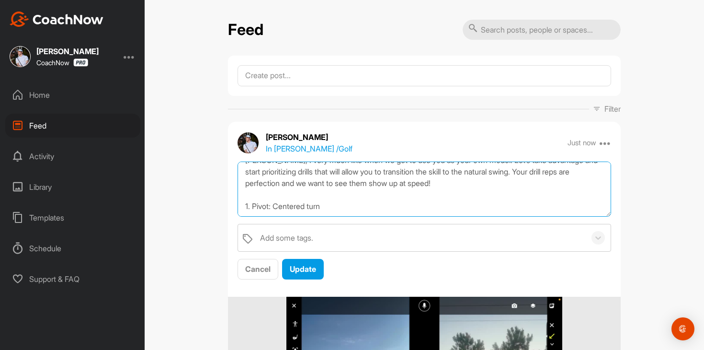
click at [419, 198] on textarea "[PERSON_NAME], I very much like when we get to use you as your own model. Let’s…" at bounding box center [425, 188] width 374 height 55
click at [391, 213] on textarea "[PERSON_NAME], I very much like when we get to use you as your own model. Let’s…" at bounding box center [425, 188] width 374 height 55
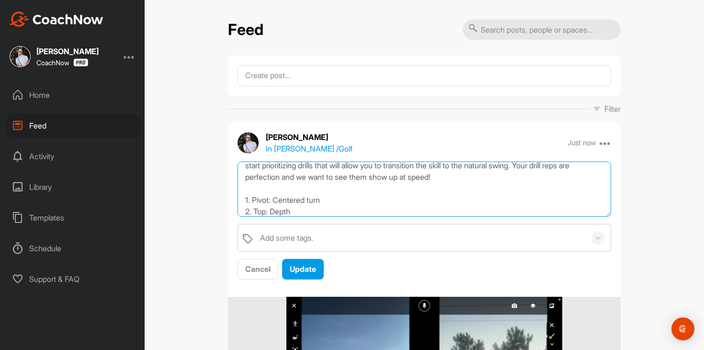
scroll to position [29, 0]
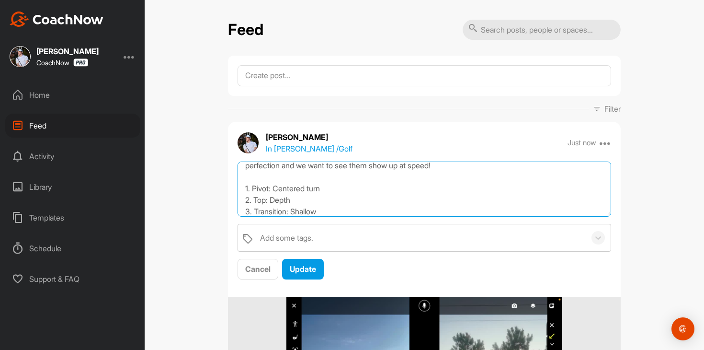
click at [323, 200] on textarea "[PERSON_NAME], I very much like when we get to use you as your own model. Let’s…" at bounding box center [425, 188] width 374 height 55
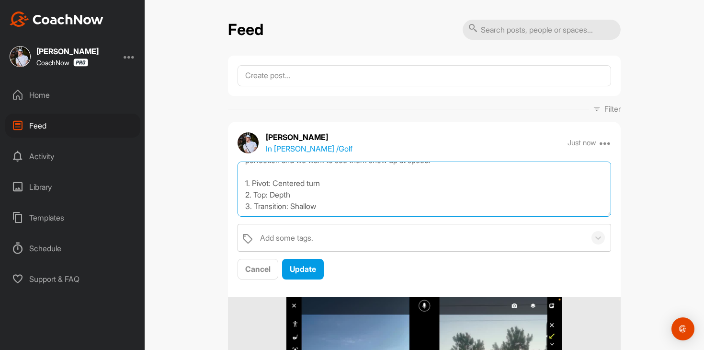
scroll to position [34, 0]
click at [358, 199] on textarea "[PERSON_NAME], I very much like when we get to use you as your own model. Let’s…" at bounding box center [425, 188] width 374 height 55
click at [353, 210] on textarea "[PERSON_NAME], I very much like when we get to use you as your own model. Let’s…" at bounding box center [425, 188] width 374 height 55
type textarea "[PERSON_NAME], I very much like when we get to use you as your own model. Let’s…"
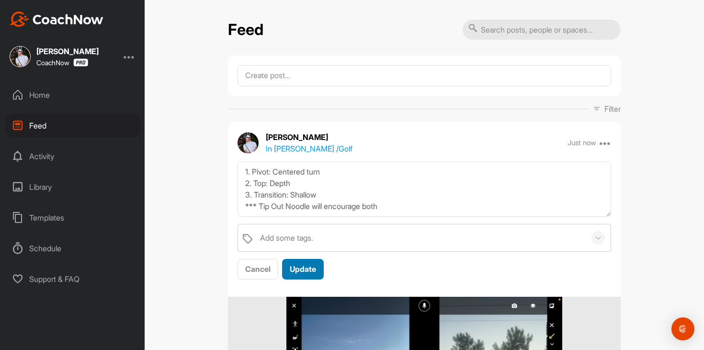
click at [301, 267] on span "Update" at bounding box center [303, 269] width 26 height 10
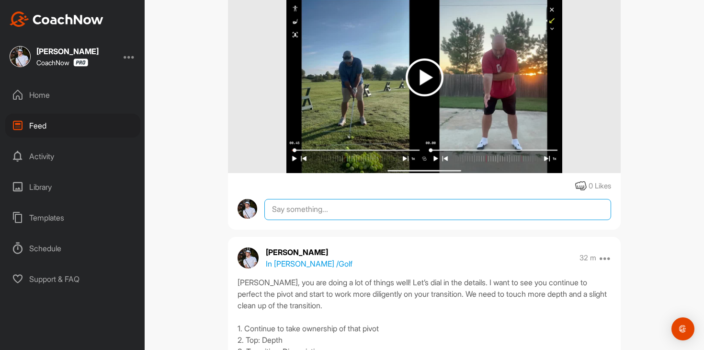
click at [337, 205] on textarea at bounding box center [437, 209] width 347 height 21
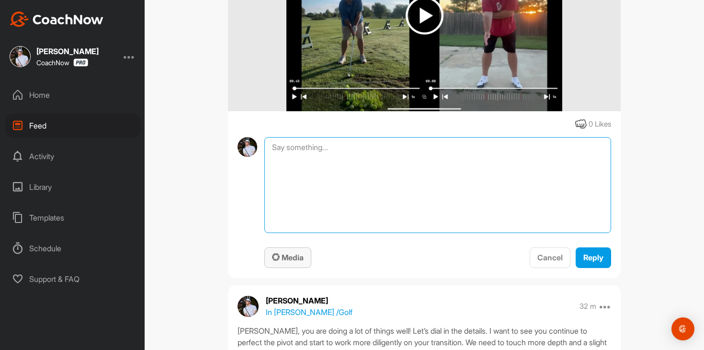
scroll to position [365, 0]
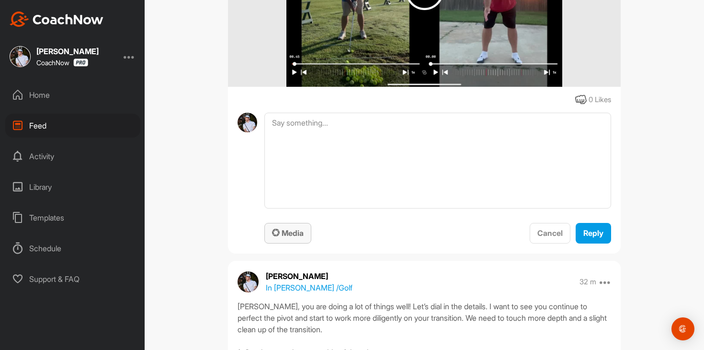
click at [288, 237] on span "Media" at bounding box center [288, 233] width 32 height 10
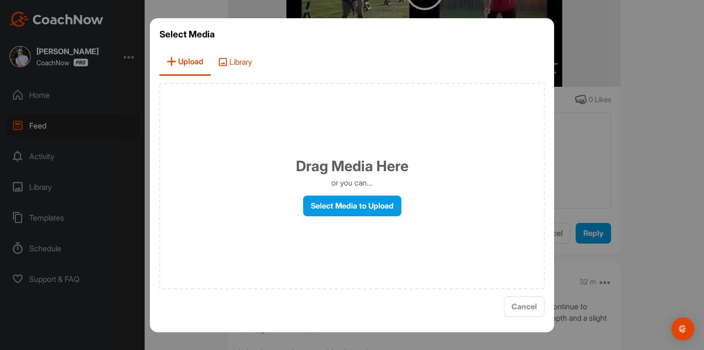
click at [228, 48] on span "Library" at bounding box center [235, 61] width 48 height 27
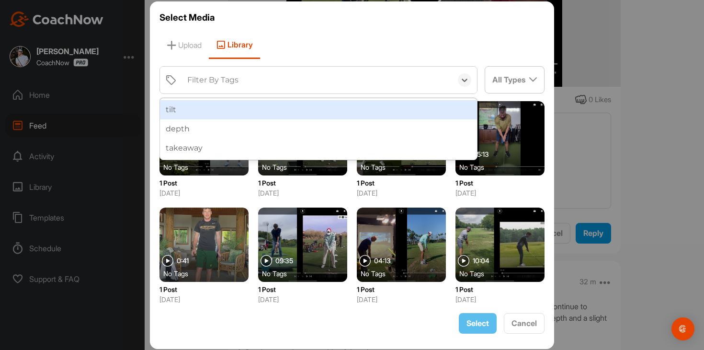
click at [243, 83] on div "Filter By Tags" at bounding box center [318, 80] width 270 height 27
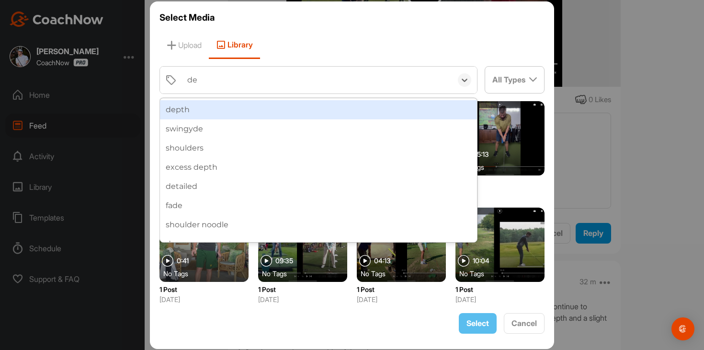
type input "dep"
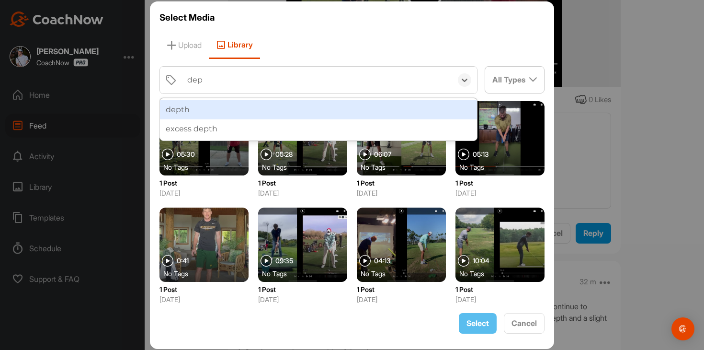
click at [244, 100] on div "depth" at bounding box center [318, 109] width 317 height 19
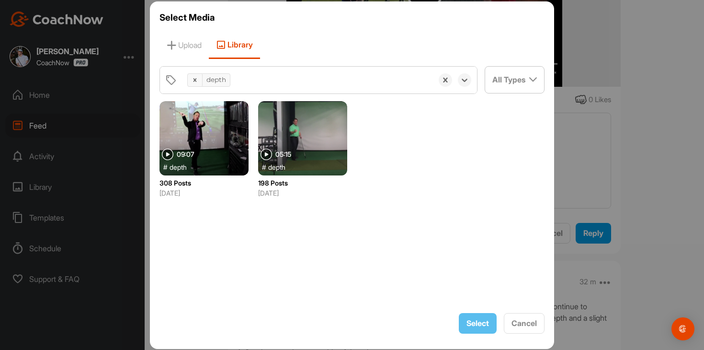
click at [227, 143] on div at bounding box center [204, 138] width 89 height 74
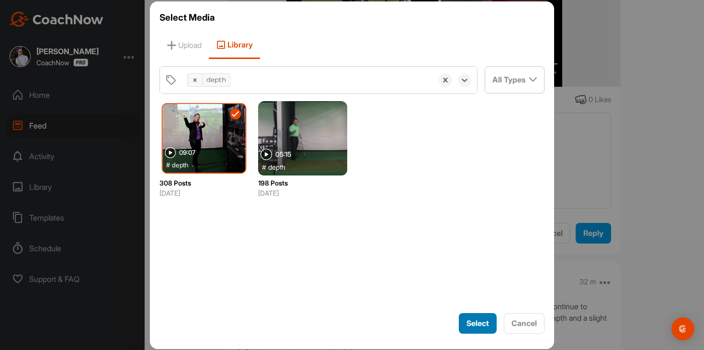
click at [482, 326] on span "Select" at bounding box center [478, 323] width 23 height 10
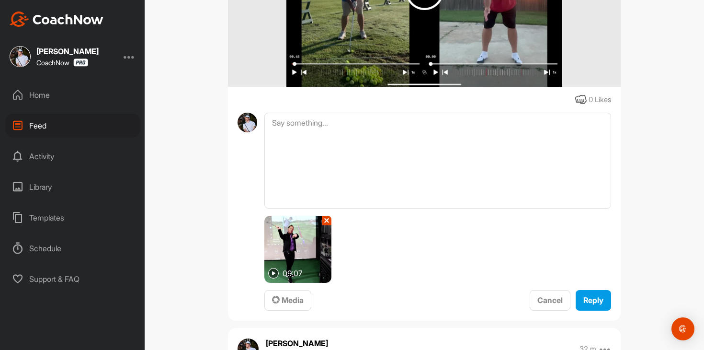
click at [477, 231] on div "09:07 ✕" at bounding box center [437, 249] width 347 height 67
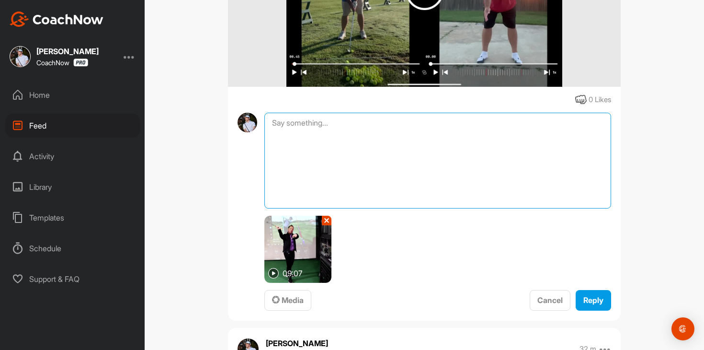
click at [488, 183] on textarea at bounding box center [437, 161] width 347 height 96
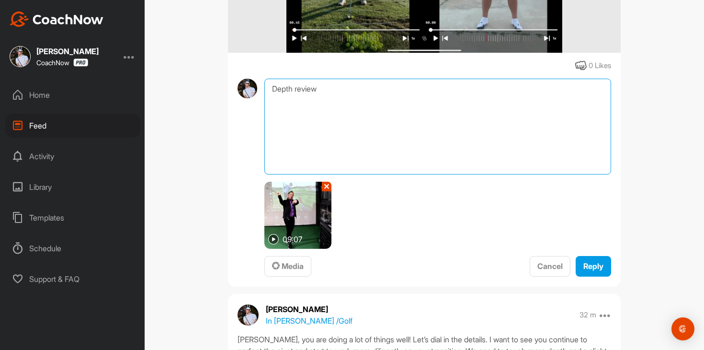
scroll to position [408, 0]
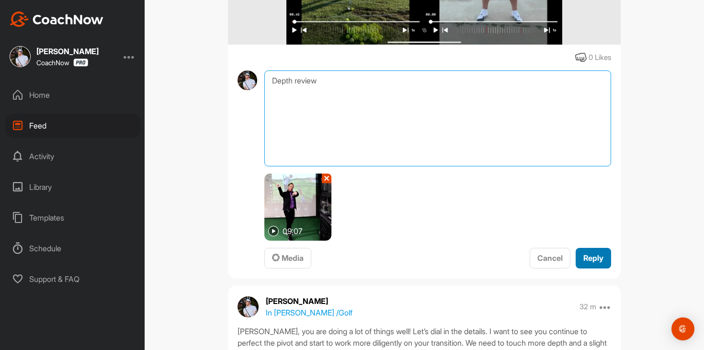
type textarea "Depth review"
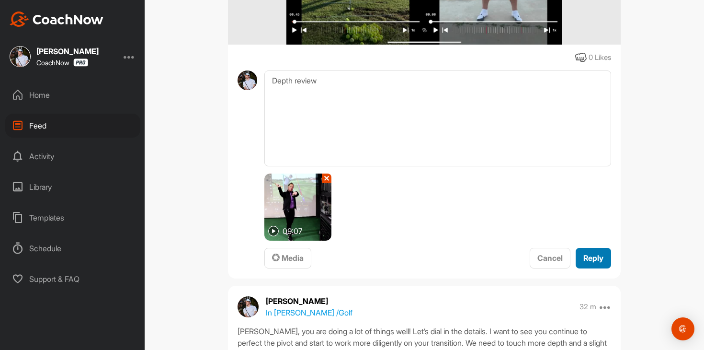
click at [592, 257] on span "Reply" at bounding box center [593, 258] width 20 height 10
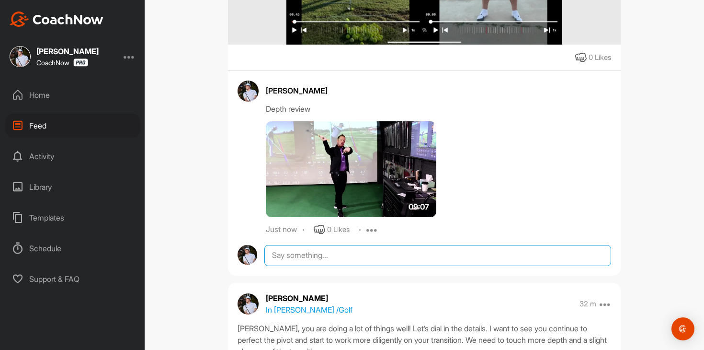
click at [308, 264] on textarea at bounding box center [437, 255] width 347 height 21
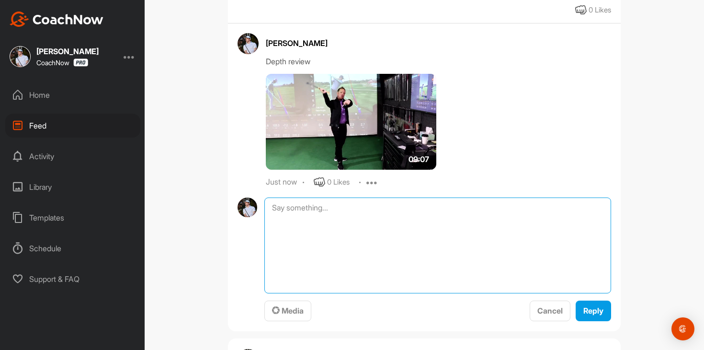
scroll to position [480, 0]
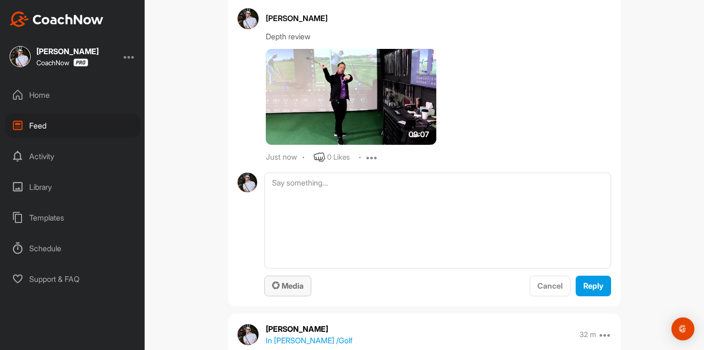
click at [286, 282] on span "Media" at bounding box center [288, 286] width 32 height 10
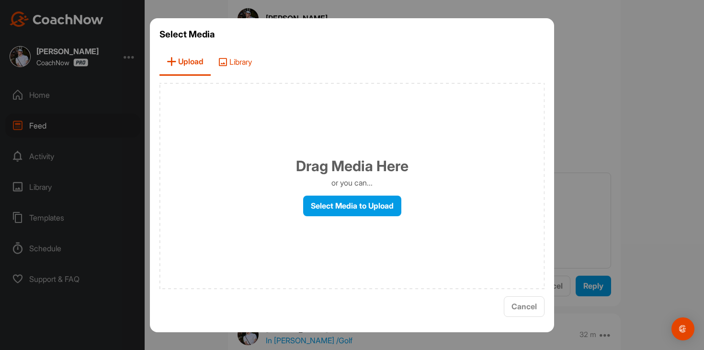
click at [243, 65] on span "Library" at bounding box center [235, 61] width 48 height 27
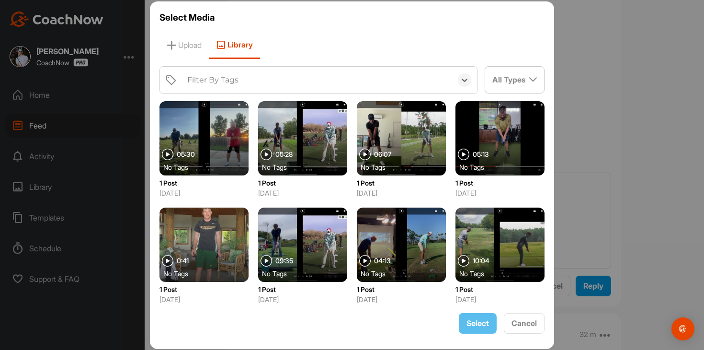
click at [259, 85] on div "Filter By Tags" at bounding box center [318, 80] width 270 height 27
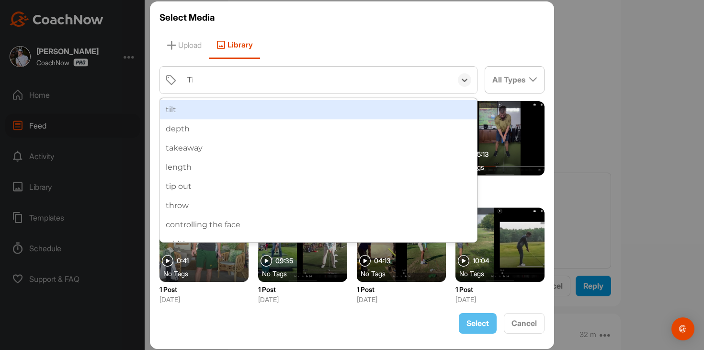
type input "Tip"
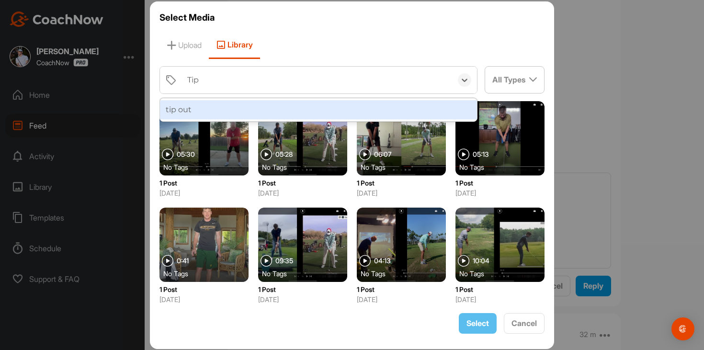
click at [272, 108] on div "tip out" at bounding box center [318, 109] width 317 height 19
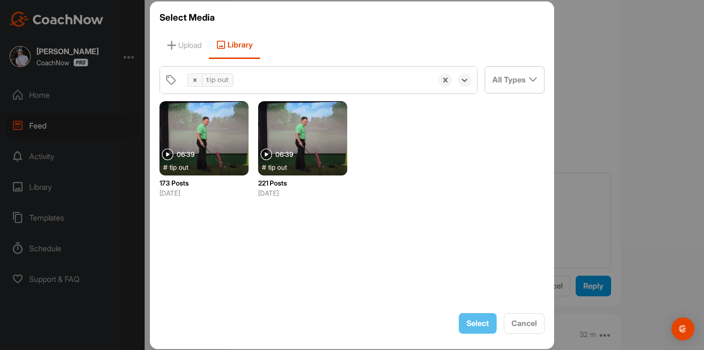
click at [293, 146] on div at bounding box center [302, 138] width 89 height 74
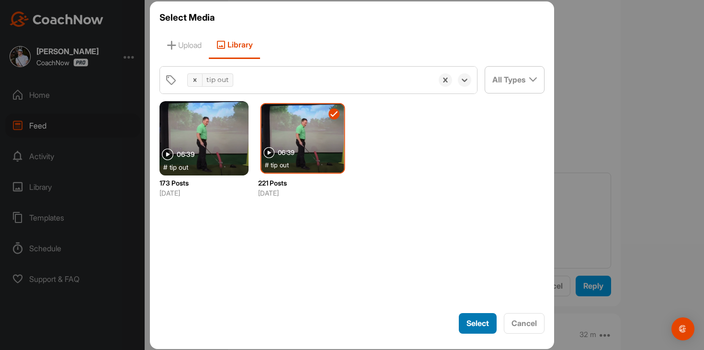
click at [470, 319] on span "Select" at bounding box center [478, 323] width 23 height 10
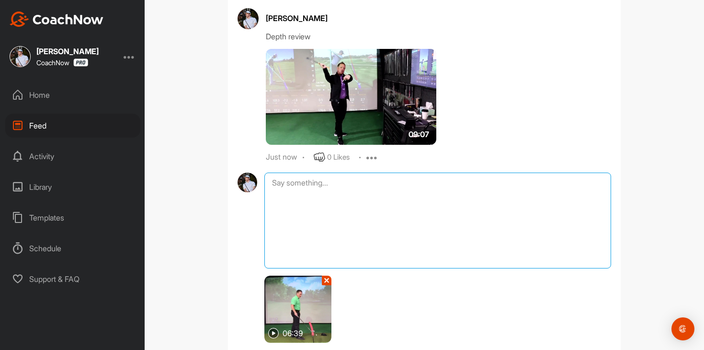
click at [446, 197] on textarea at bounding box center [437, 220] width 347 height 96
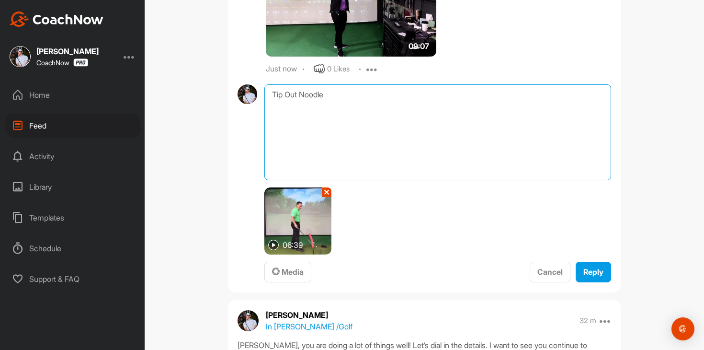
scroll to position [626, 0]
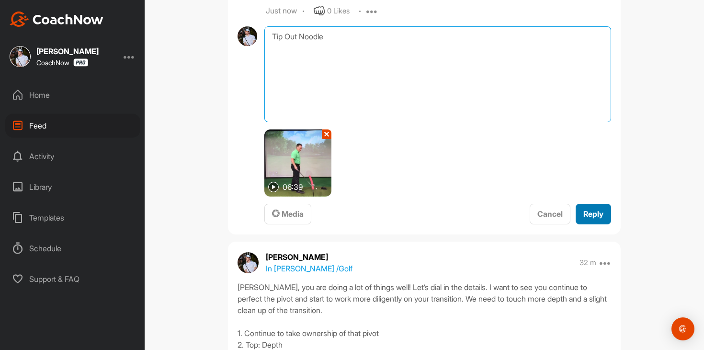
type textarea "Tip Out Noodle"
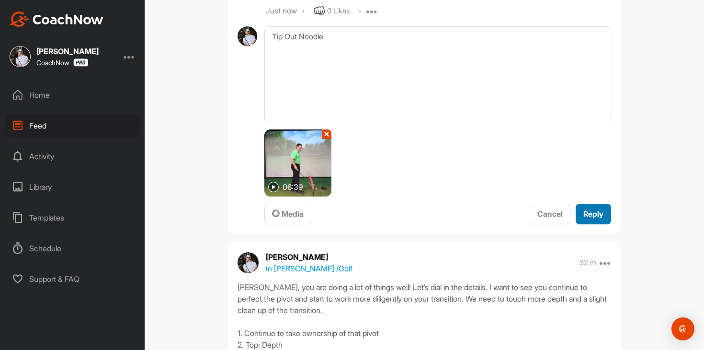
click at [595, 214] on span "Reply" at bounding box center [593, 214] width 20 height 10
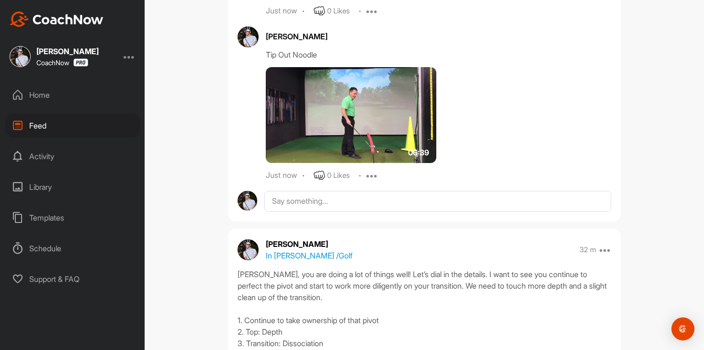
click at [62, 108] on div "Home Feed Activity Library Templates Schedule Support & FAQ" at bounding box center [72, 187] width 145 height 208
click at [67, 95] on div "Home" at bounding box center [72, 95] width 135 height 24
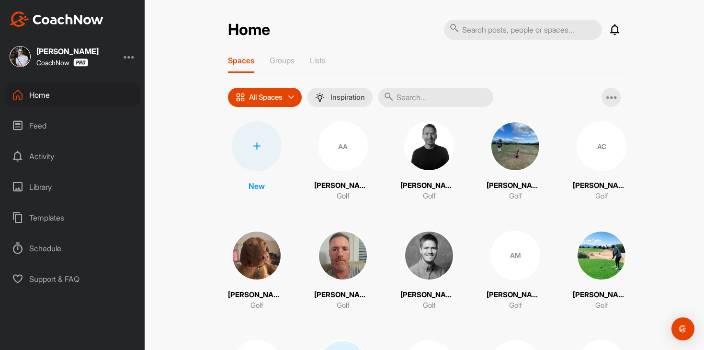
click at [66, 123] on div "Feed" at bounding box center [72, 126] width 135 height 24
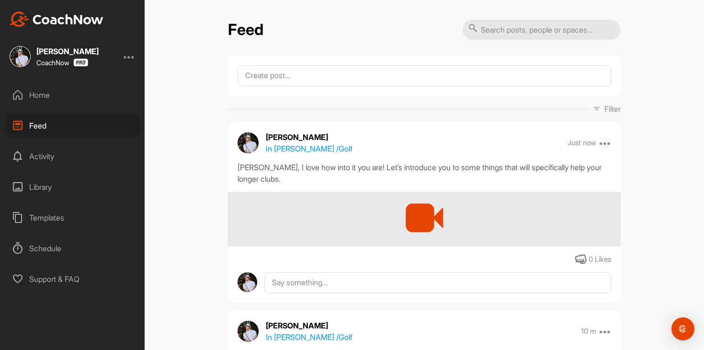
click at [608, 142] on icon at bounding box center [605, 142] width 11 height 11
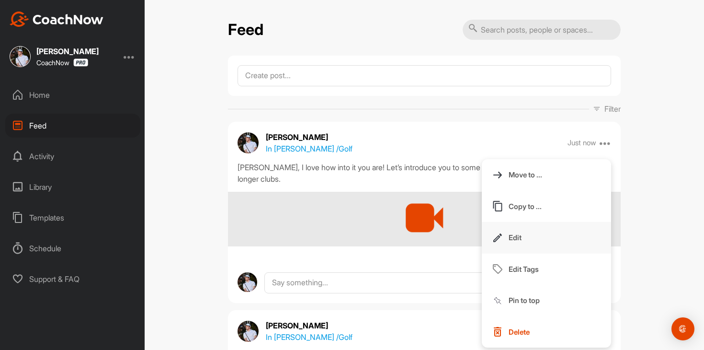
click at [548, 238] on button "Edit" at bounding box center [546, 238] width 129 height 32
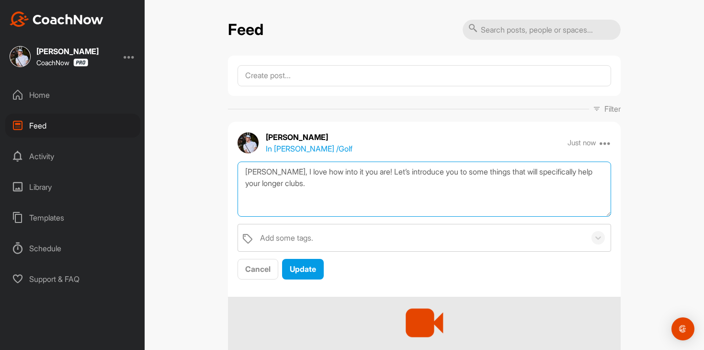
click at [330, 178] on textarea "[PERSON_NAME], I love how into it you are! Let’s introduce you to some things t…" at bounding box center [425, 188] width 374 height 55
type textarea "[PERSON_NAME], I love how into it you are! Let’s introduce you to some things t…"
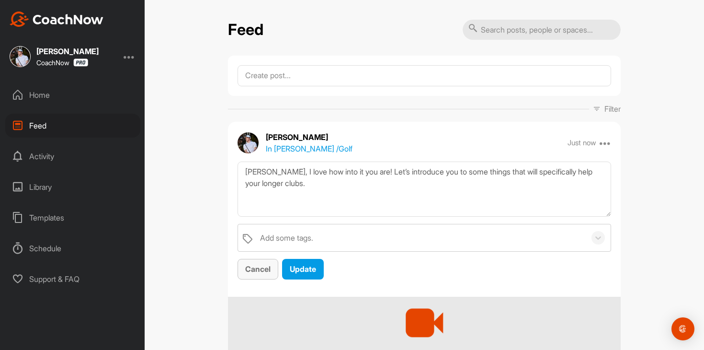
click at [257, 271] on span "Cancel" at bounding box center [257, 269] width 25 height 10
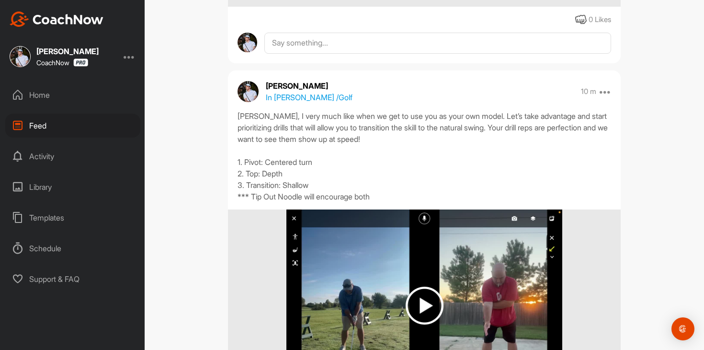
scroll to position [210, 0]
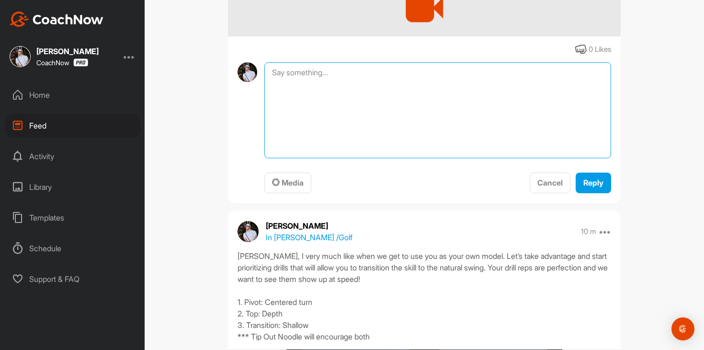
click at [366, 76] on textarea at bounding box center [437, 110] width 347 height 96
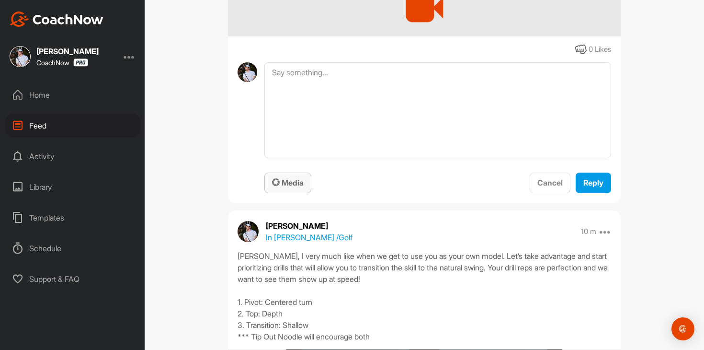
click at [290, 191] on button "Media" at bounding box center [287, 182] width 47 height 21
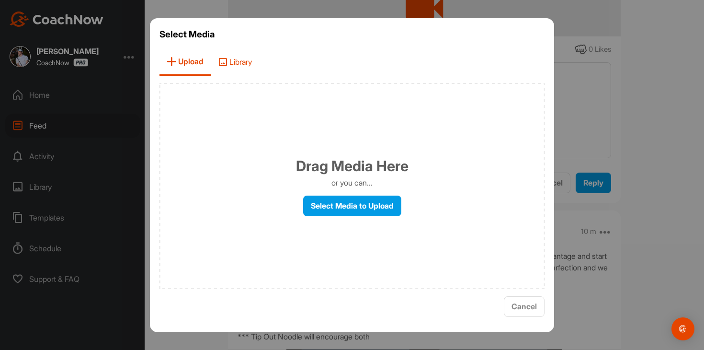
click at [257, 61] on span "Library" at bounding box center [235, 61] width 48 height 27
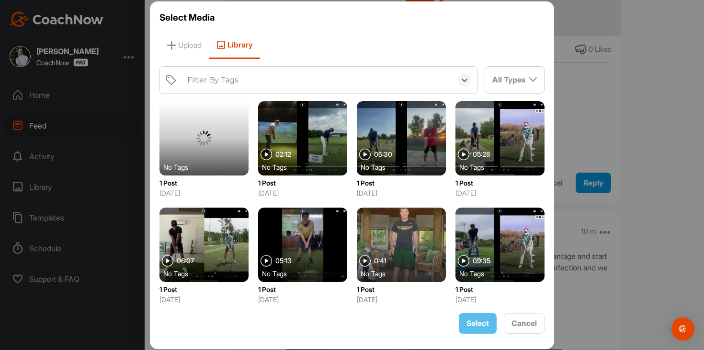
click at [270, 76] on div "Filter By Tags" at bounding box center [318, 80] width 270 height 27
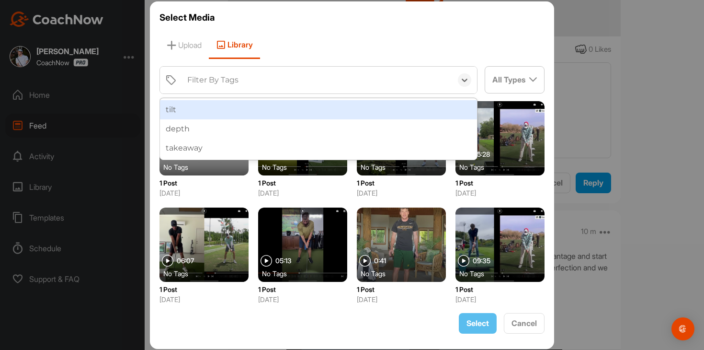
click at [270, 76] on div "Filter By Tags" at bounding box center [318, 80] width 270 height 27
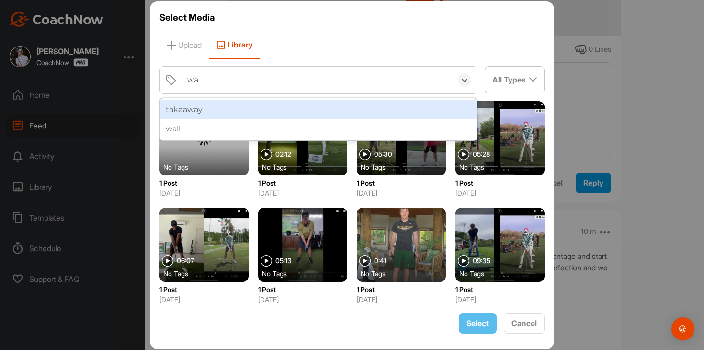
type input "wall"
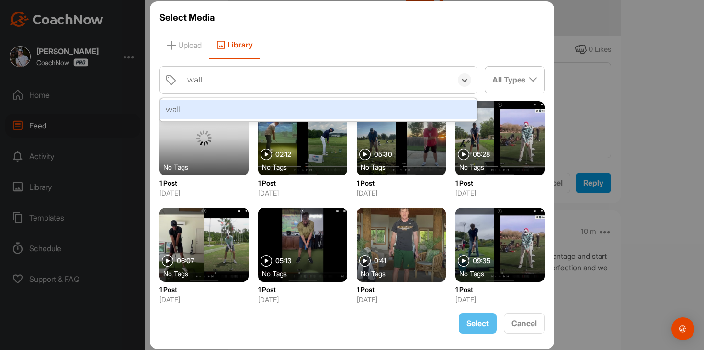
click at [257, 109] on div "wall" at bounding box center [318, 109] width 317 height 19
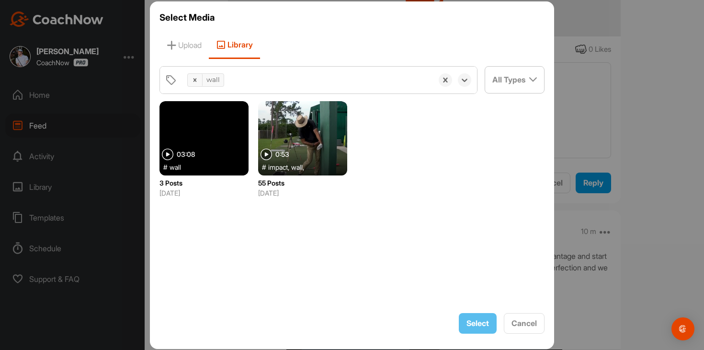
click at [298, 154] on div at bounding box center [302, 138] width 89 height 74
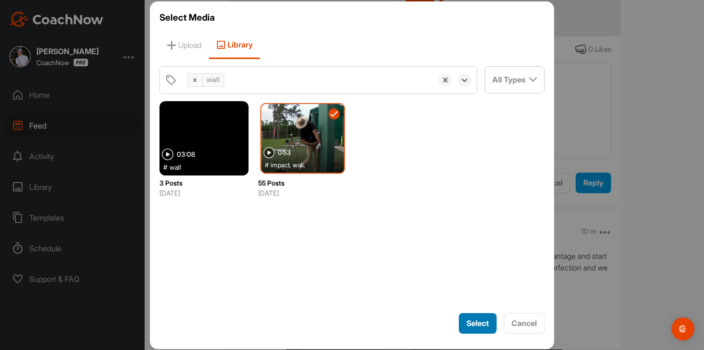
click at [464, 315] on button "Select" at bounding box center [478, 323] width 38 height 21
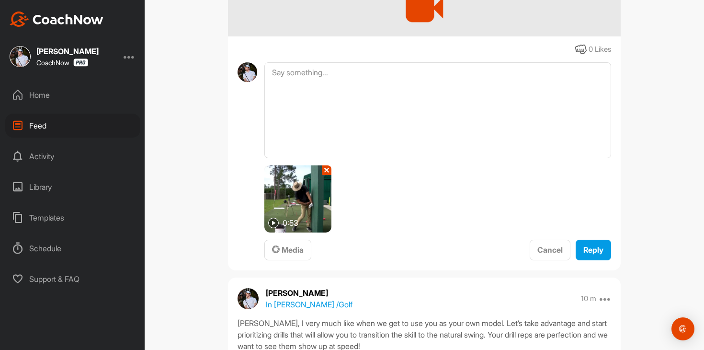
click at [472, 208] on div "0:53 ✕" at bounding box center [437, 198] width 347 height 67
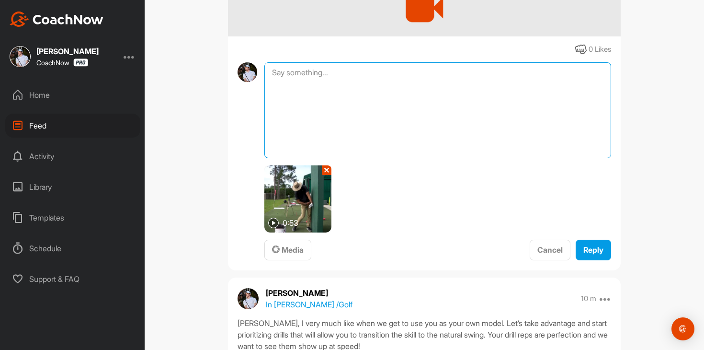
click at [486, 112] on textarea at bounding box center [437, 110] width 347 height 96
type textarea "Pressure shift"
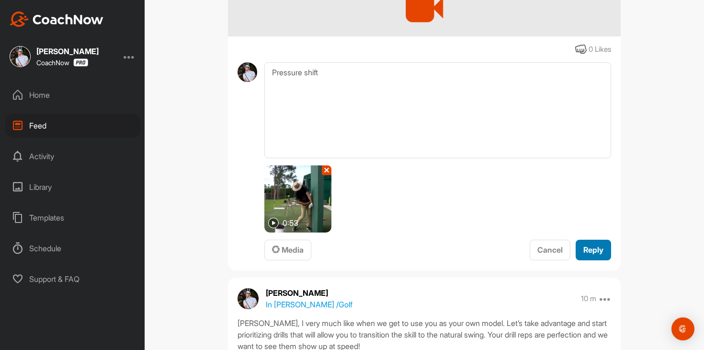
click at [583, 250] on span "Reply" at bounding box center [593, 250] width 20 height 10
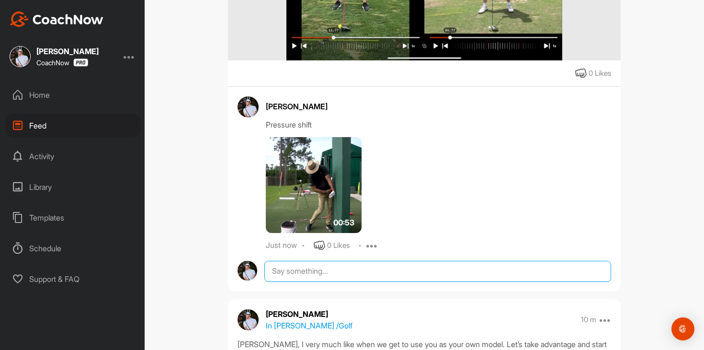
click at [321, 265] on textarea at bounding box center [437, 271] width 347 height 21
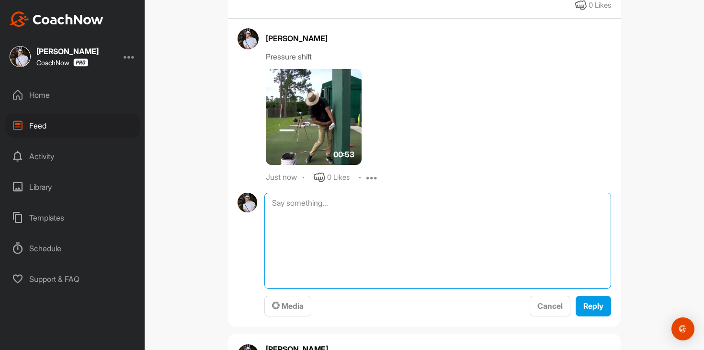
scroll to position [400, 0]
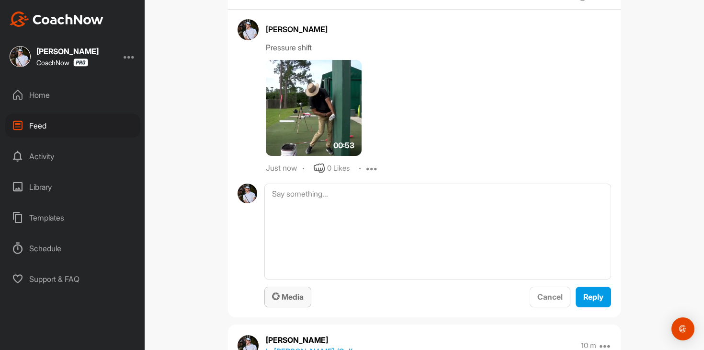
click at [288, 303] on button "Media" at bounding box center [287, 296] width 47 height 21
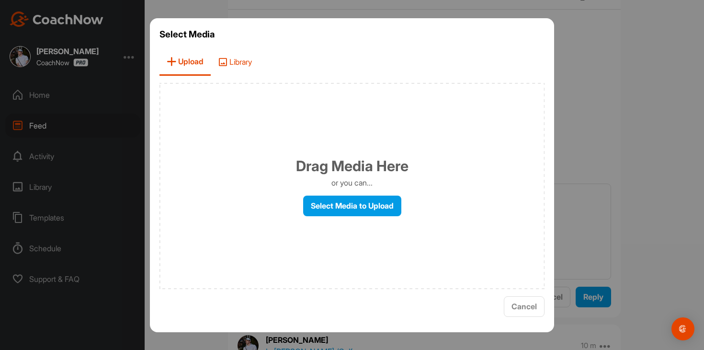
click at [242, 55] on span "Library" at bounding box center [235, 61] width 48 height 27
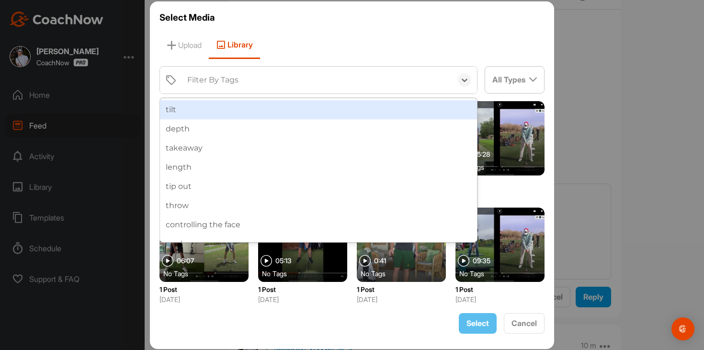
click at [257, 72] on div "Filter By Tags" at bounding box center [318, 80] width 270 height 27
type input "tip"
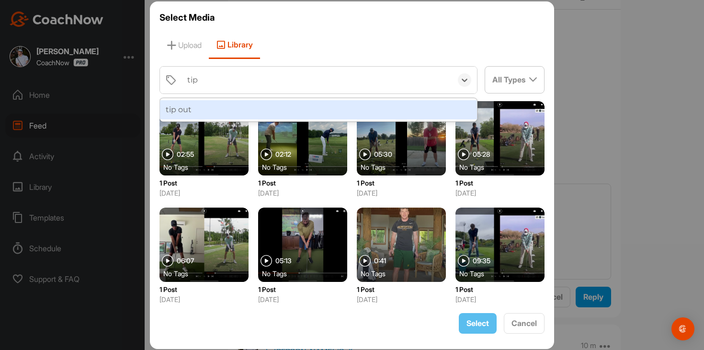
click at [255, 103] on div "tip out" at bounding box center [318, 109] width 317 height 19
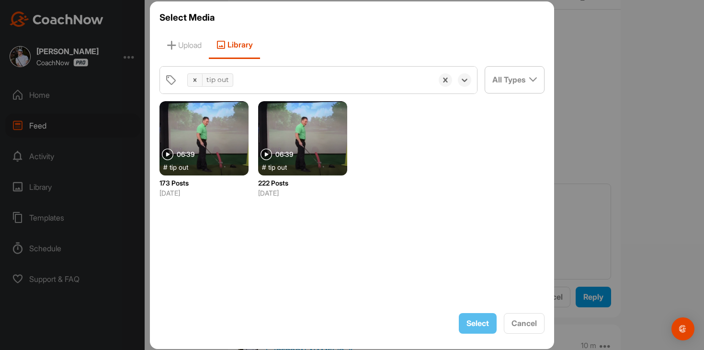
click at [226, 150] on div at bounding box center [204, 138] width 89 height 74
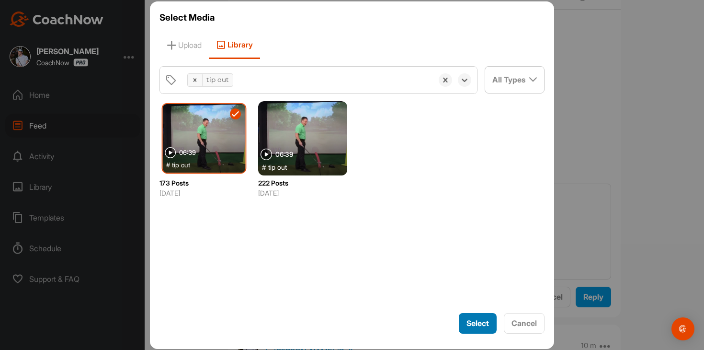
click at [488, 323] on span "Select" at bounding box center [478, 323] width 23 height 10
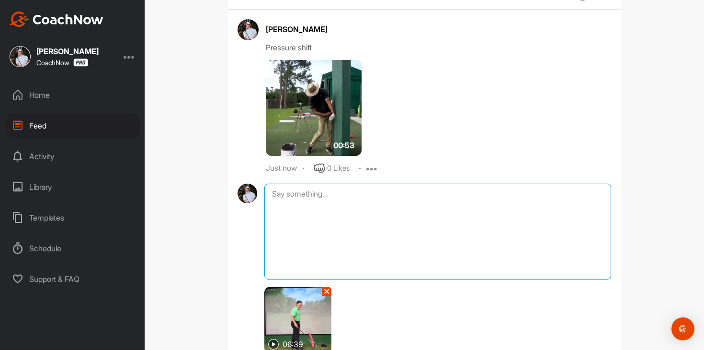
click at [489, 203] on textarea at bounding box center [437, 231] width 347 height 96
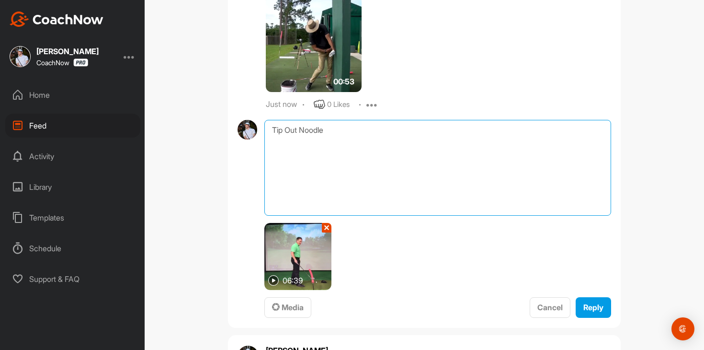
scroll to position [588, 0]
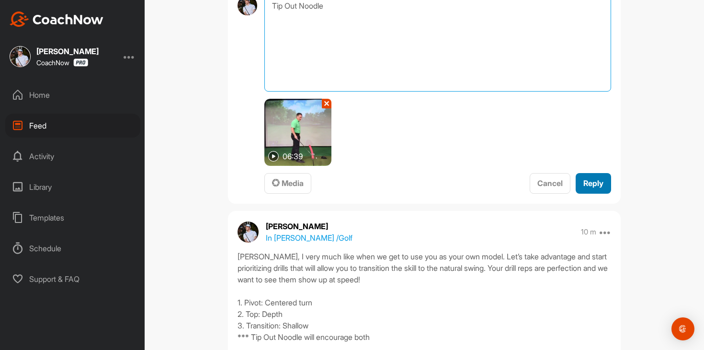
type textarea "Tip Out Noodle"
click at [597, 181] on span "Reply" at bounding box center [593, 183] width 20 height 10
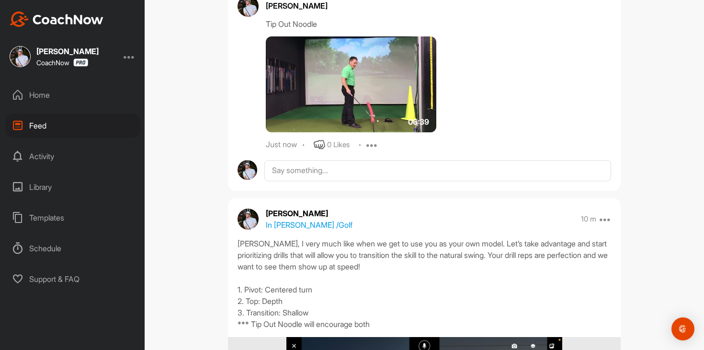
scroll to position [752, 0]
